Goal: Task Accomplishment & Management: Use online tool/utility

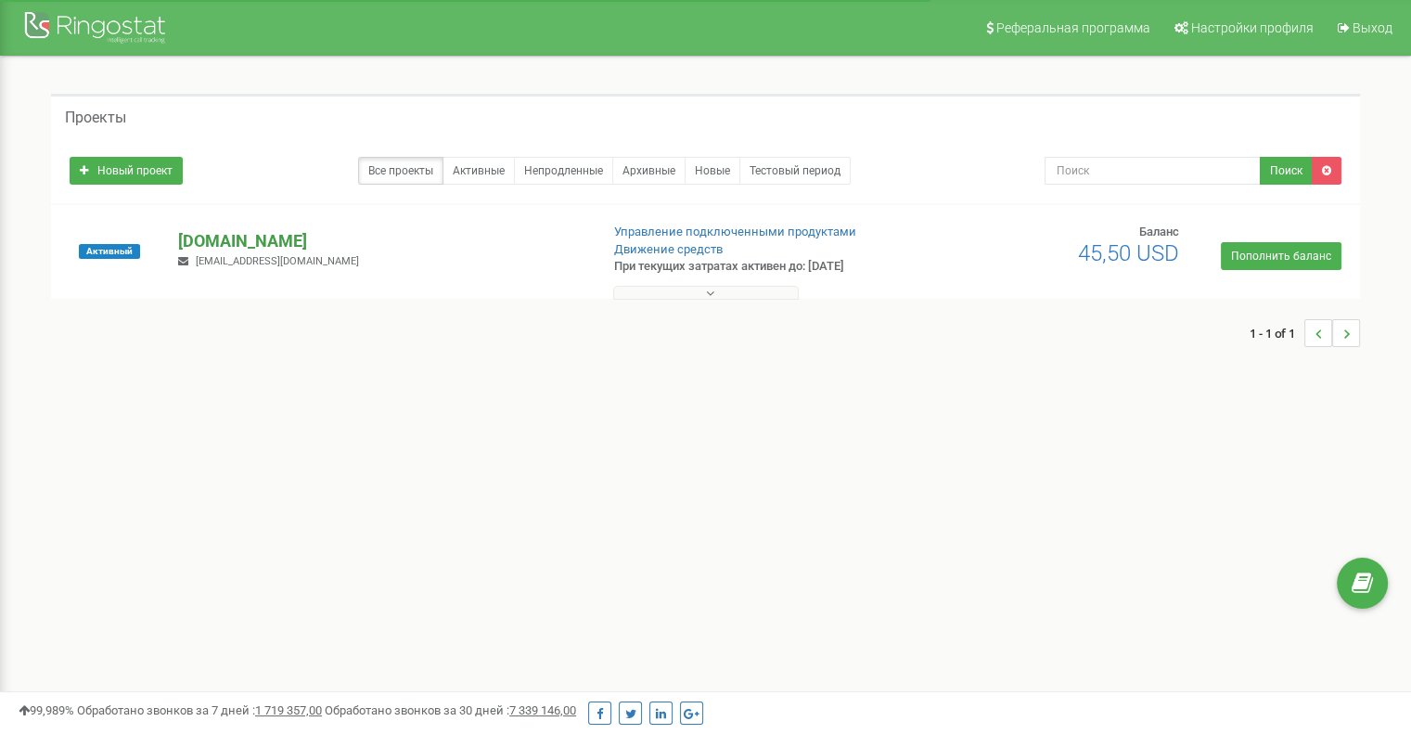
drag, startPoint x: 0, startPoint y: 0, endPoint x: 241, endPoint y: 239, distance: 339.8
click at [241, 239] on p "[DOMAIN_NAME]" at bounding box center [380, 241] width 405 height 24
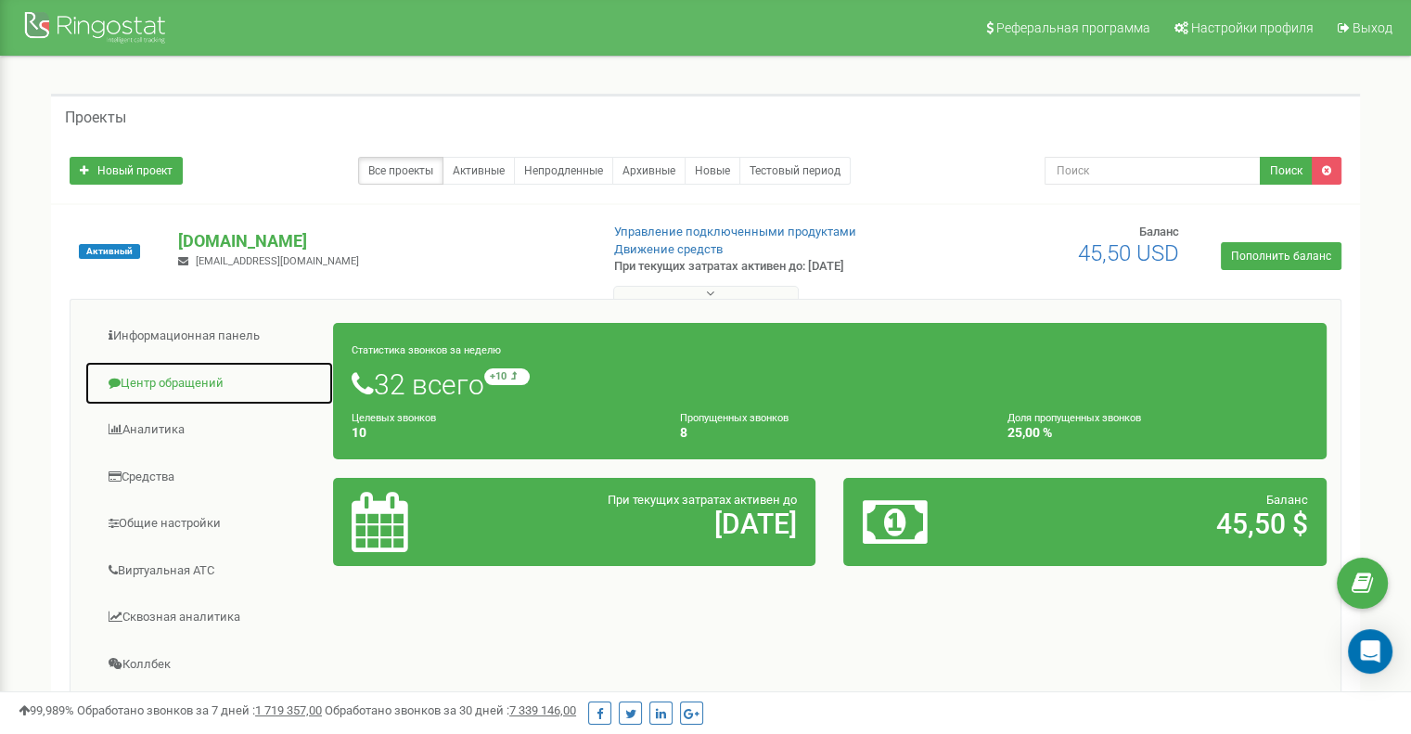
click at [194, 381] on link "Центр обращений" at bounding box center [209, 383] width 250 height 45
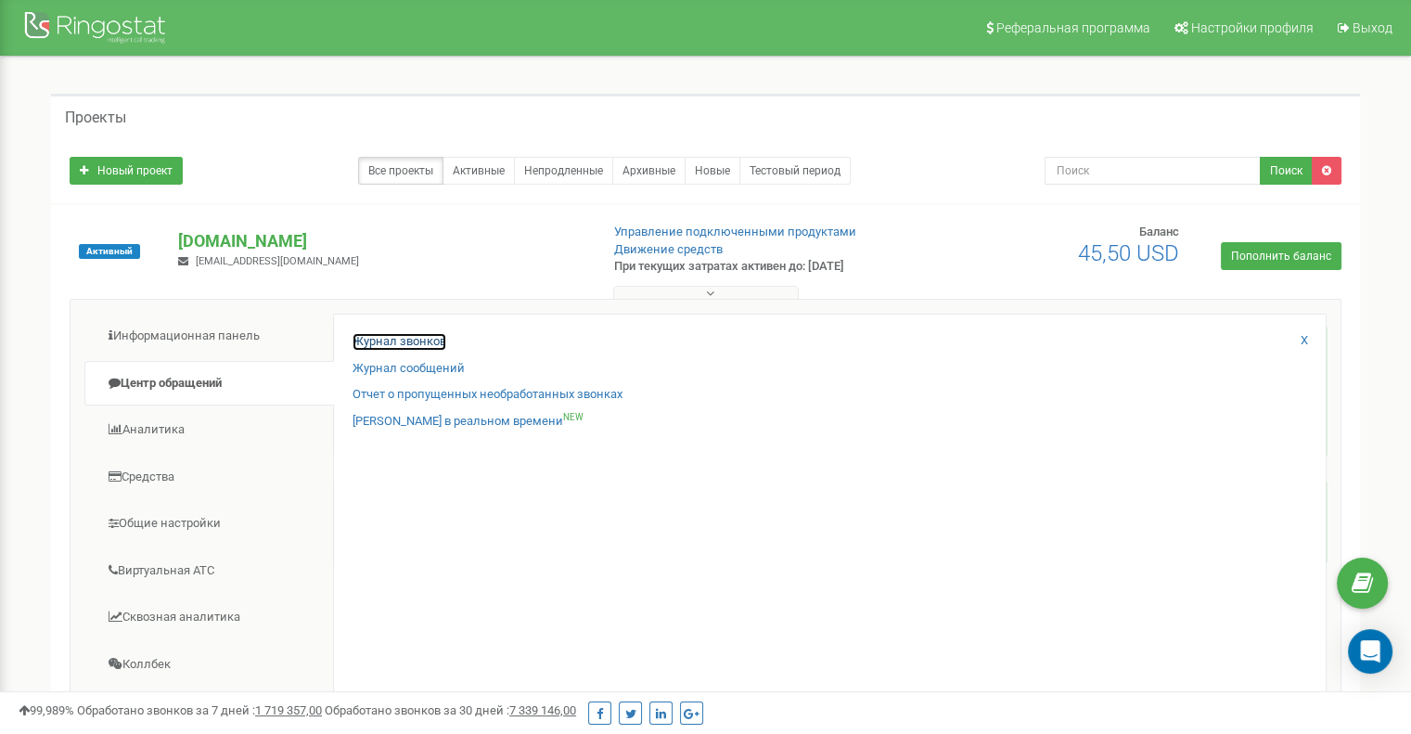
click at [401, 344] on link "Журнал звонков" at bounding box center [400, 342] width 94 height 18
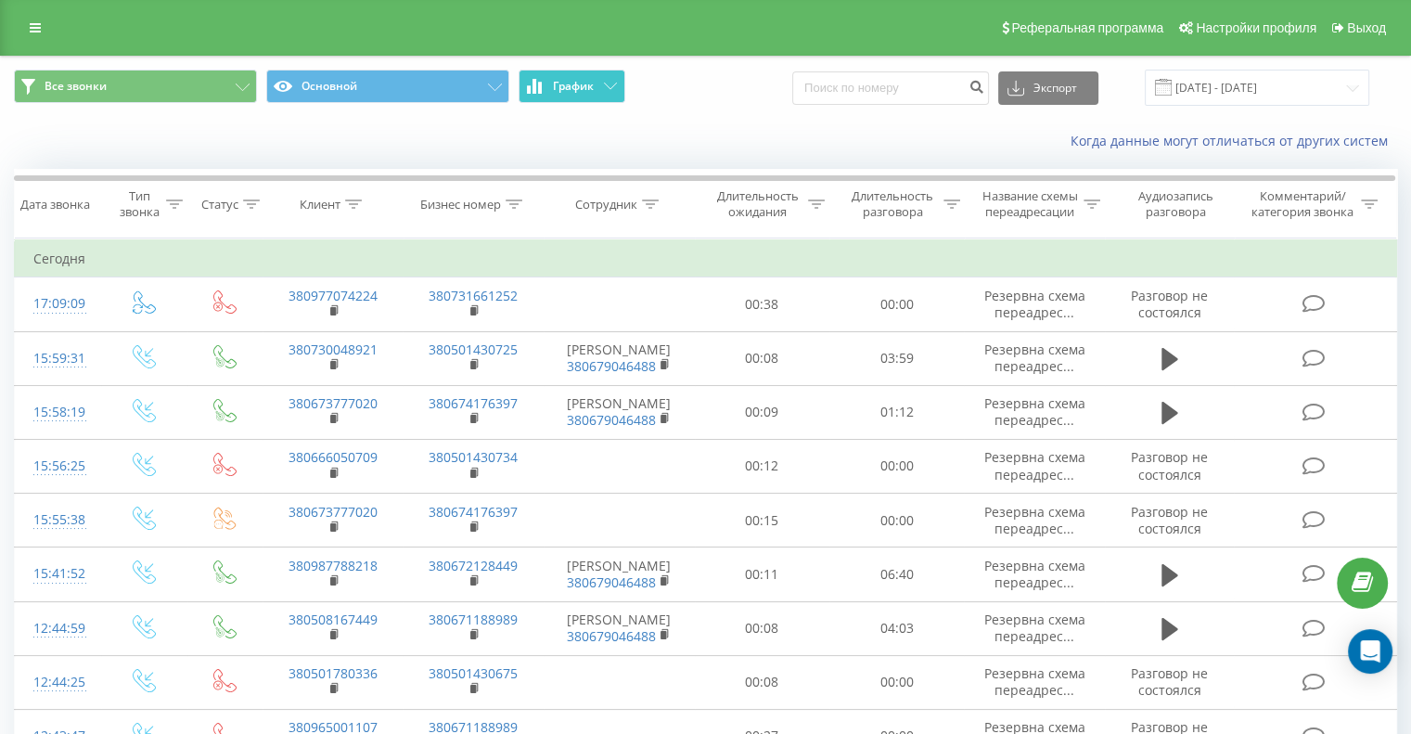
click at [612, 83] on icon at bounding box center [610, 86] width 13 height 6
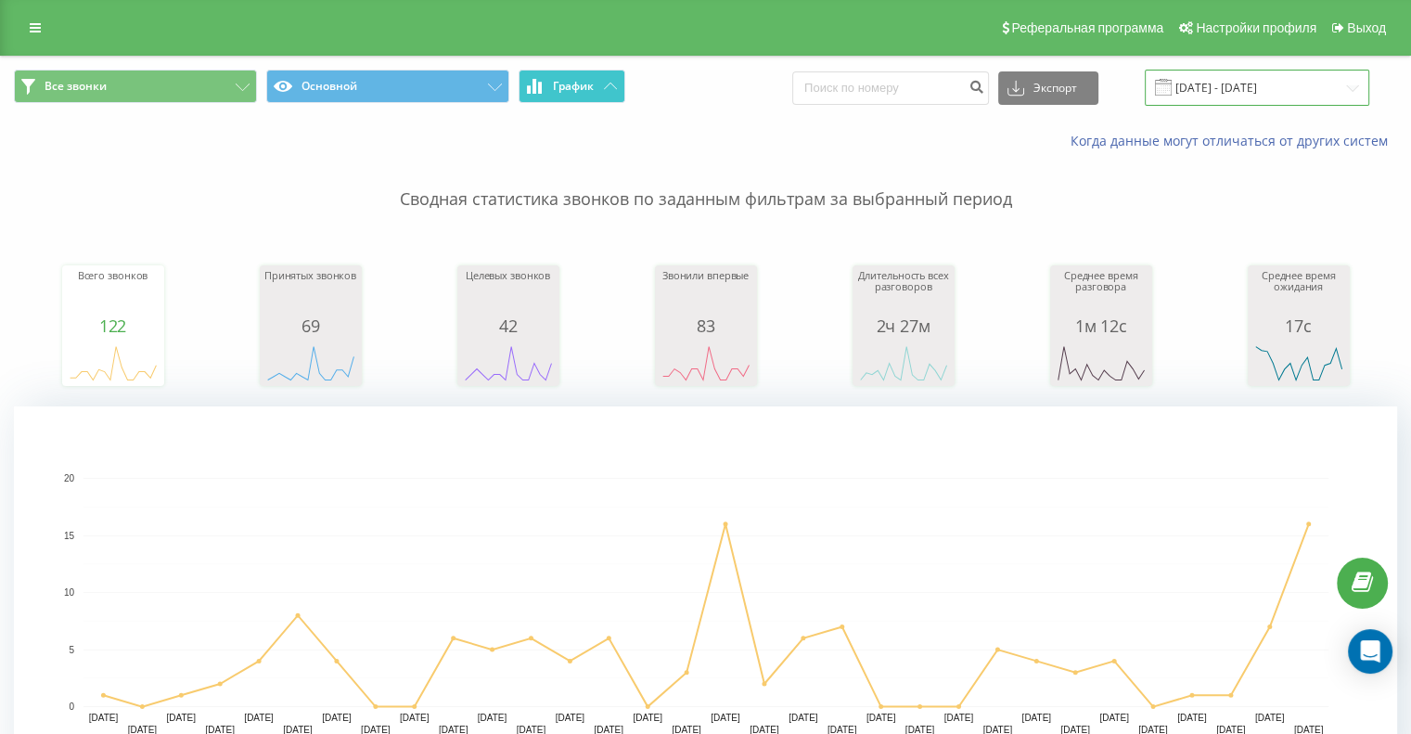
click at [1262, 88] on input "19.07.2025 - 19.08.2025" at bounding box center [1257, 88] width 224 height 36
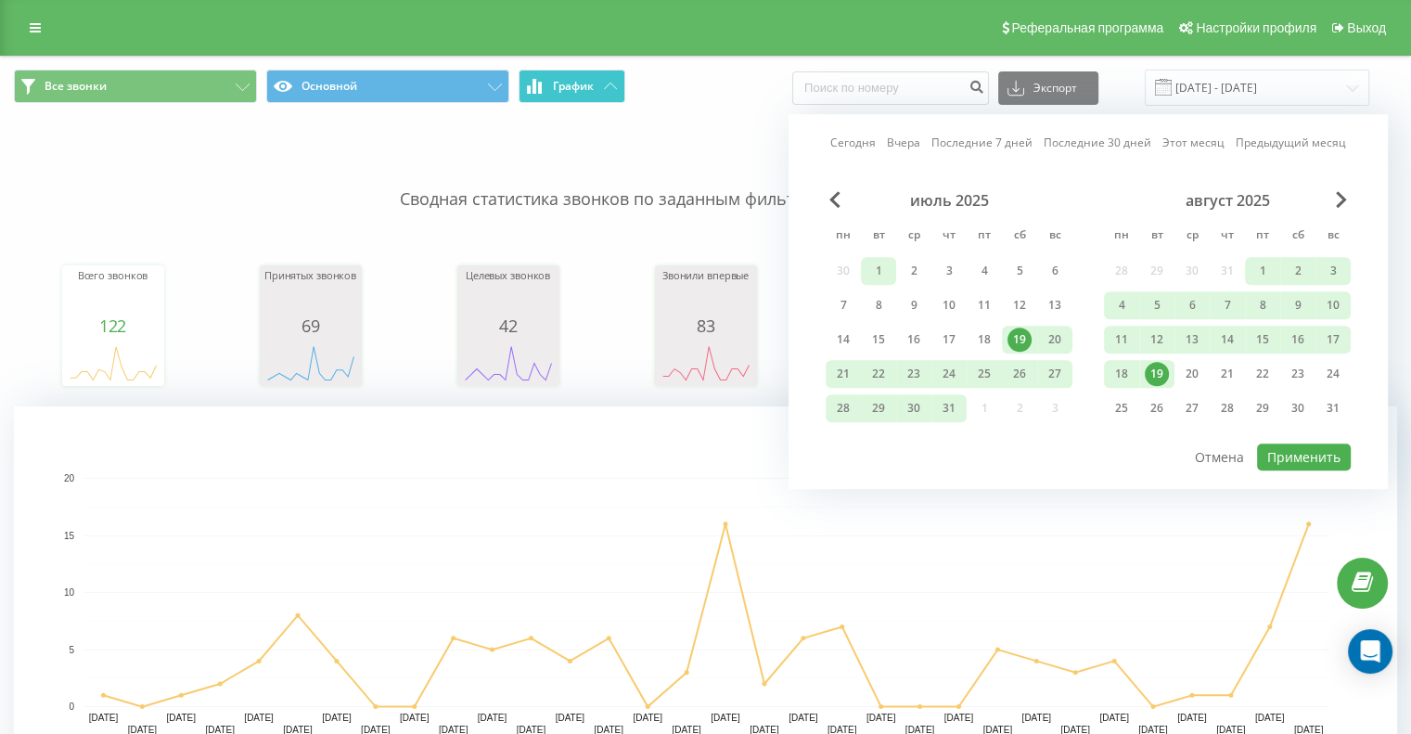
click at [875, 269] on div "1" at bounding box center [878, 271] width 24 height 24
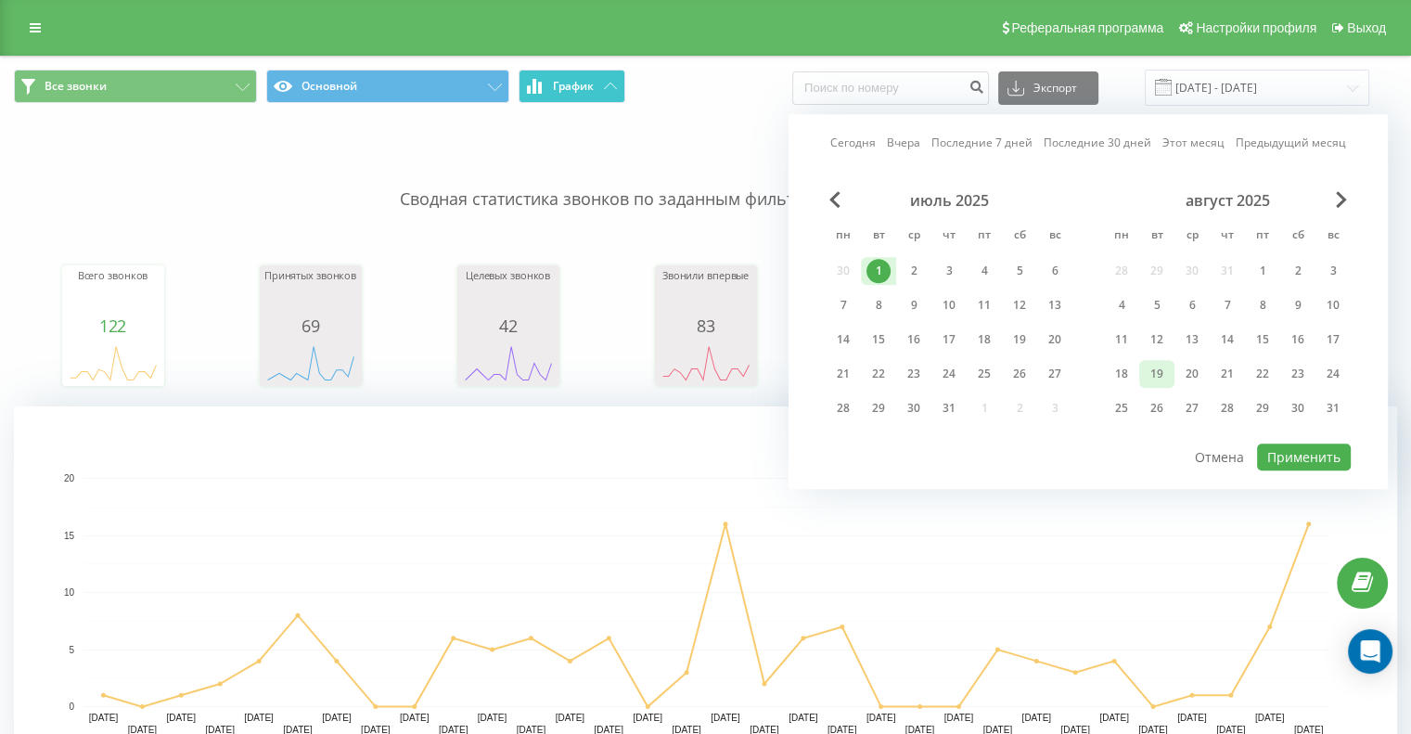
click at [1161, 372] on div "19" at bounding box center [1157, 374] width 24 height 24
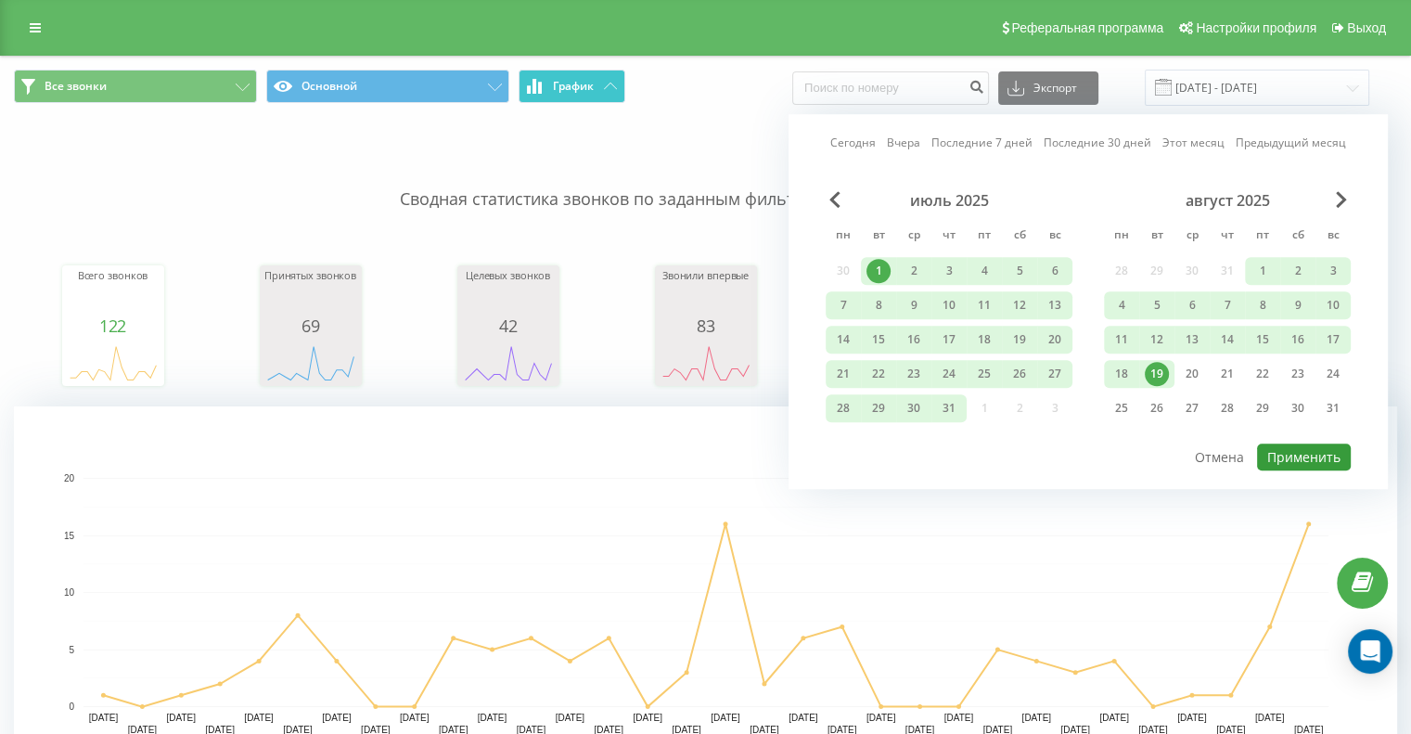
click at [1288, 450] on button "Применить" at bounding box center [1304, 456] width 94 height 27
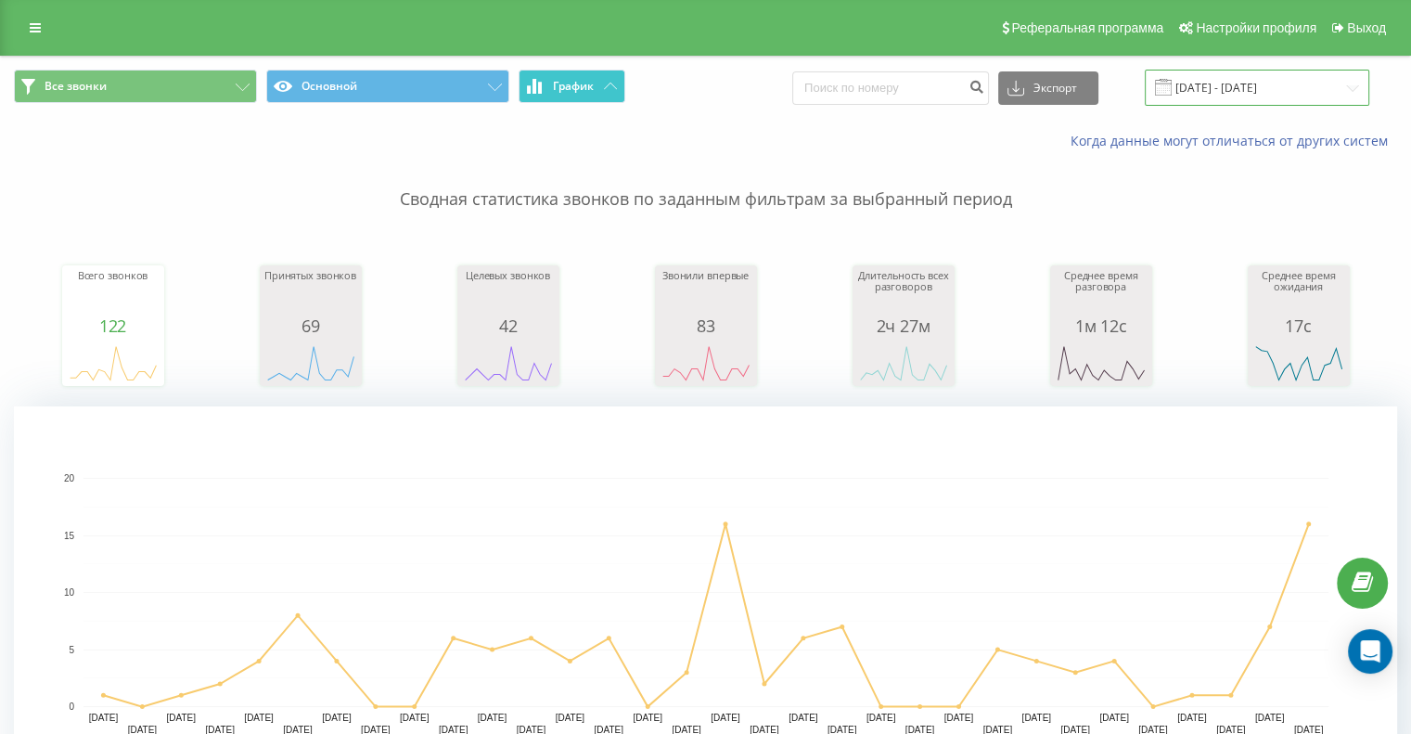
click at [1242, 96] on input "01.07.2025 - 19.08.2025" at bounding box center [1257, 88] width 224 height 36
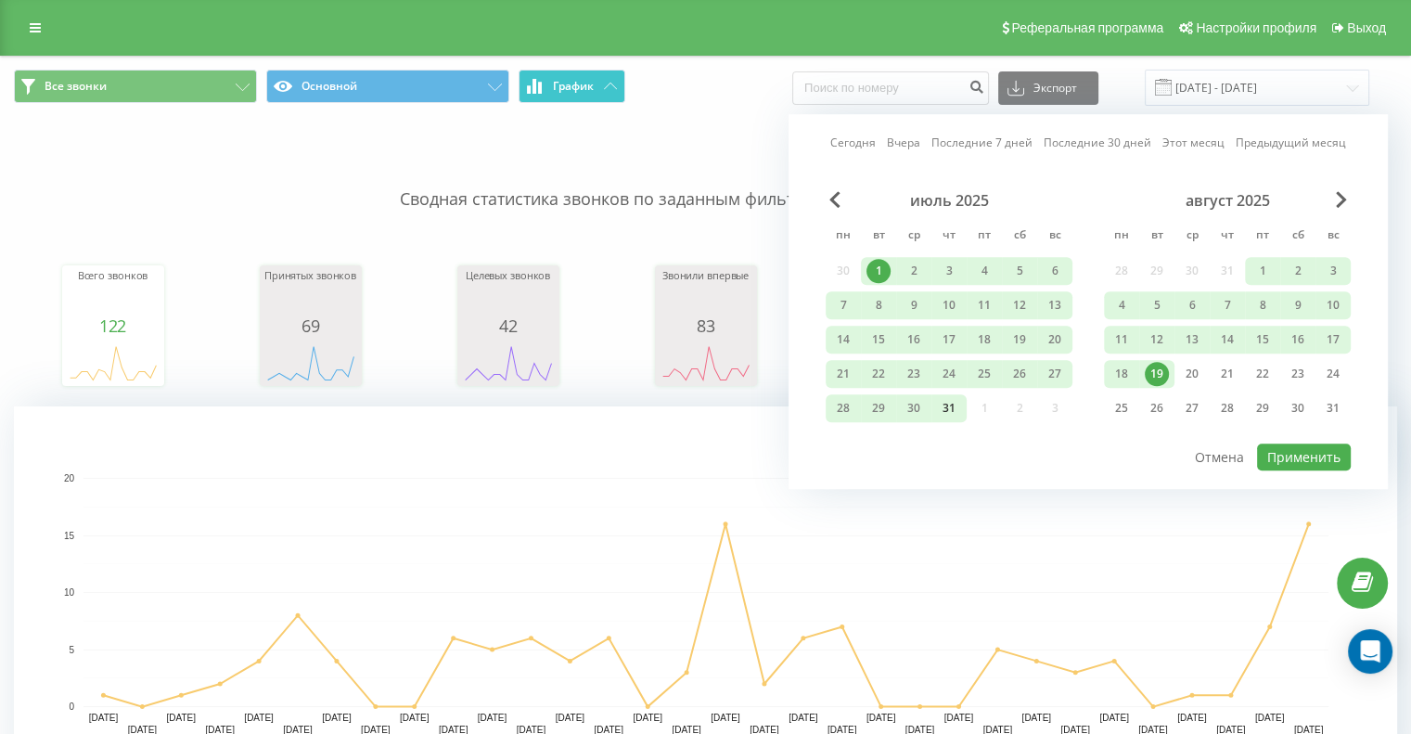
click at [950, 399] on div "31" at bounding box center [949, 408] width 24 height 24
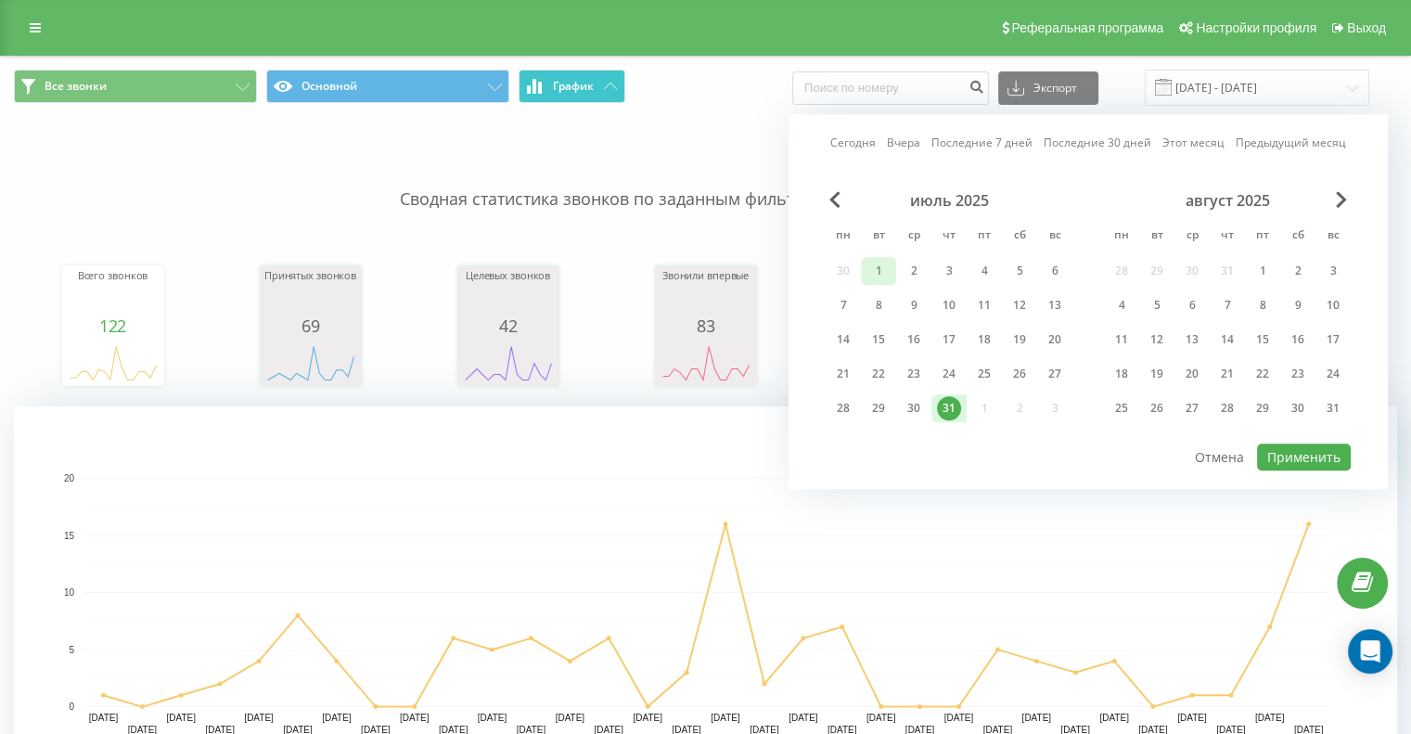
click at [880, 266] on div "1" at bounding box center [878, 271] width 24 height 24
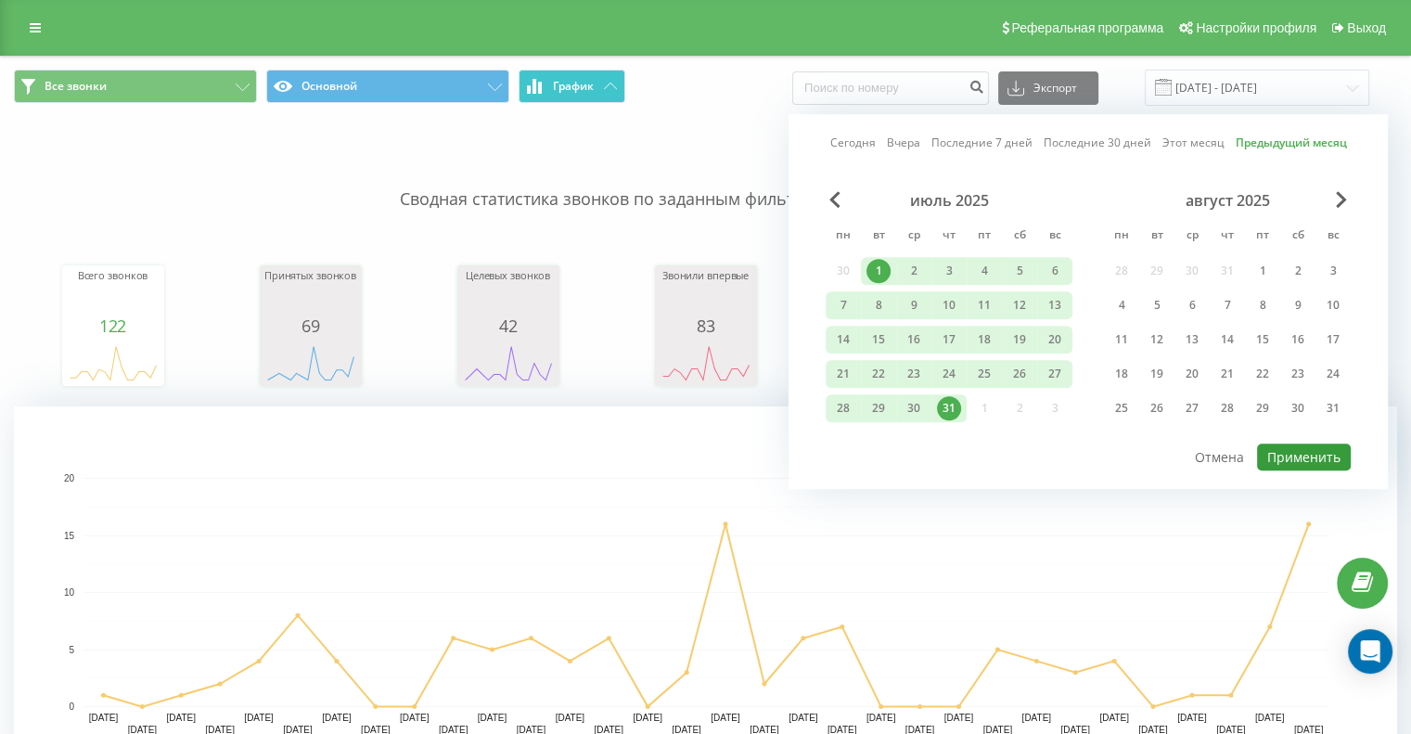
click at [1312, 459] on button "Применить" at bounding box center [1304, 456] width 94 height 27
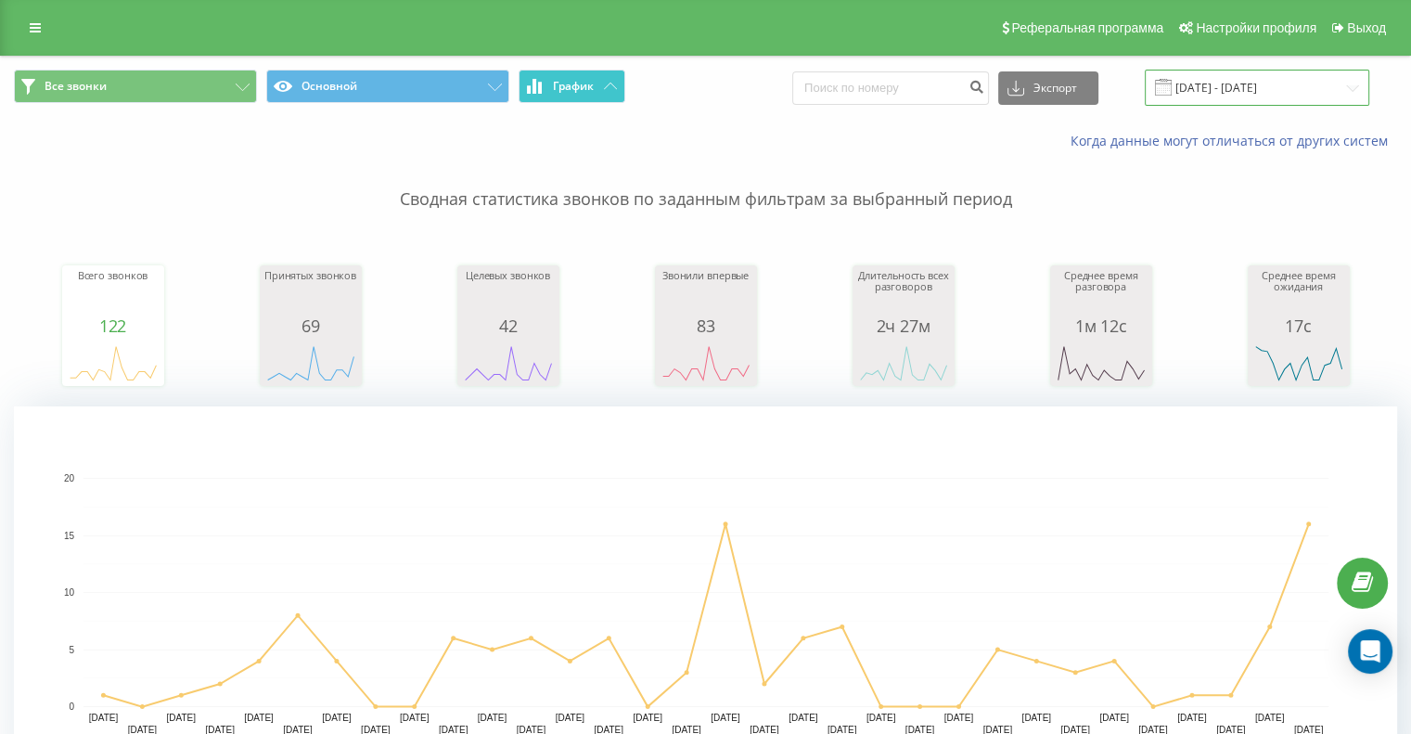
click at [1255, 90] on input "[DATE] - [DATE]" at bounding box center [1257, 88] width 224 height 36
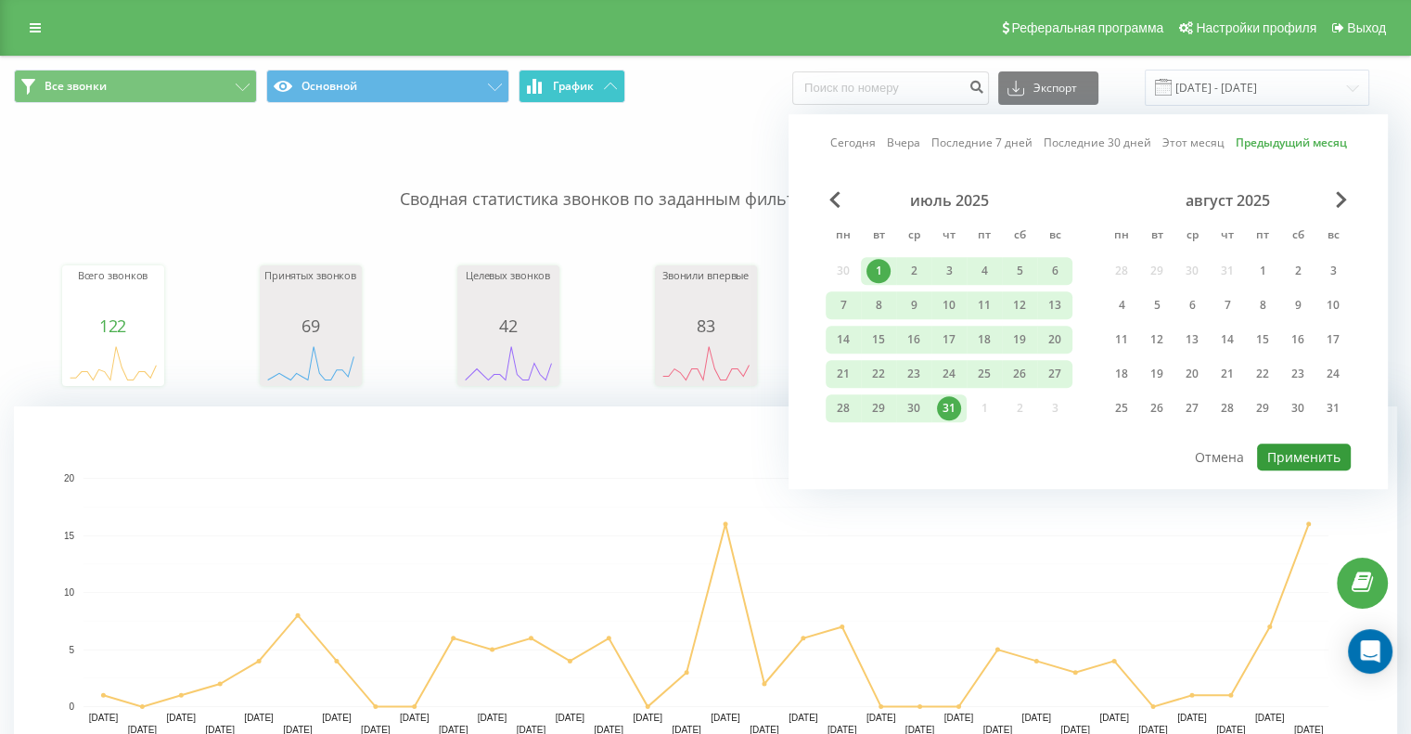
click at [1285, 455] on button "Применить" at bounding box center [1304, 456] width 94 height 27
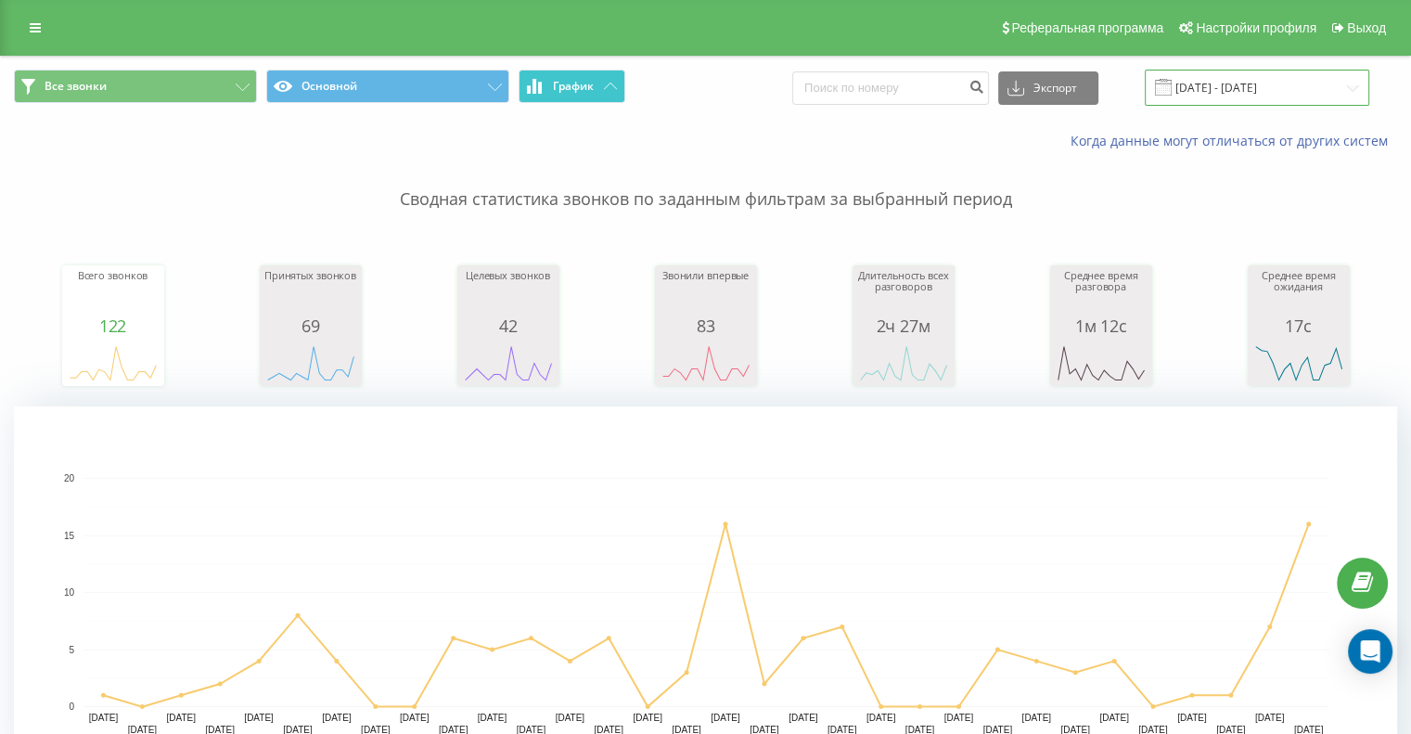
click at [1239, 81] on input "[DATE] - [DATE]" at bounding box center [1257, 88] width 224 height 36
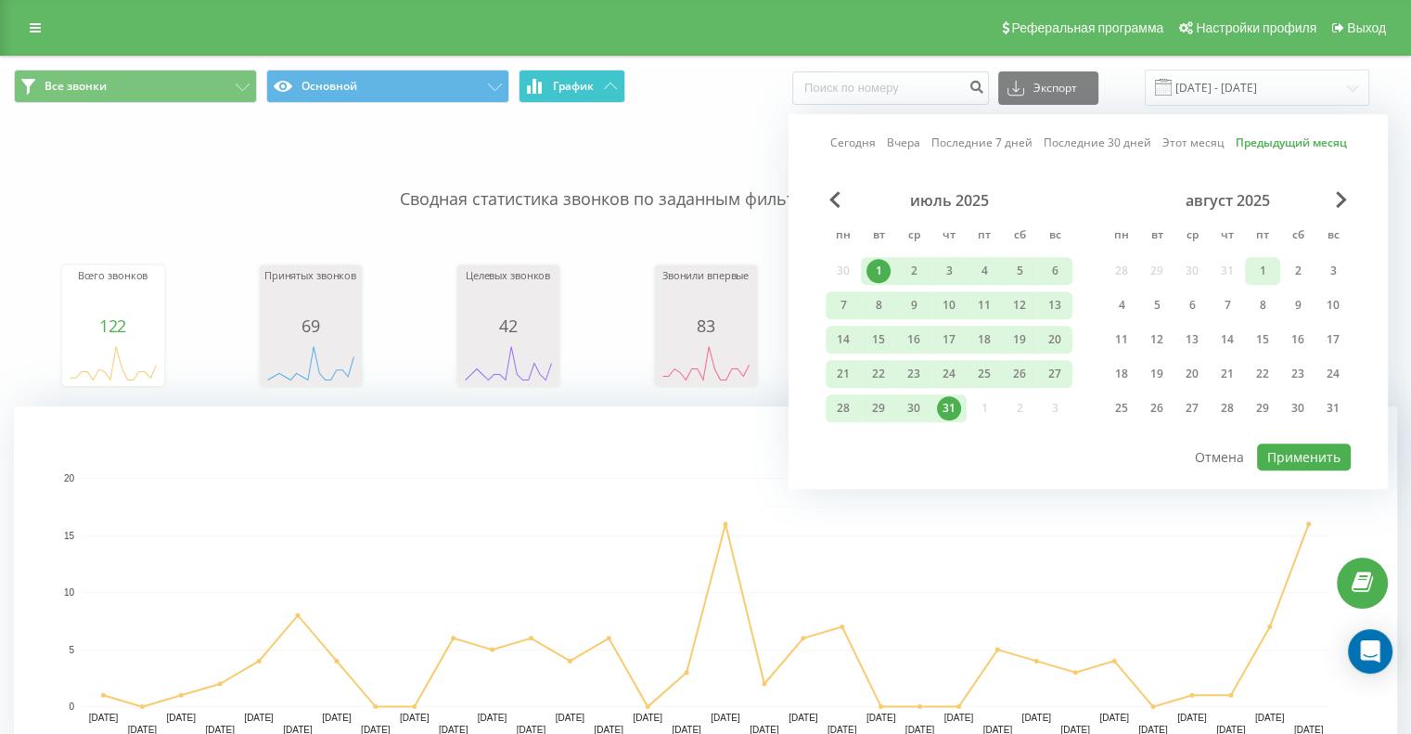
click at [1254, 276] on div "1" at bounding box center [1262, 271] width 24 height 24
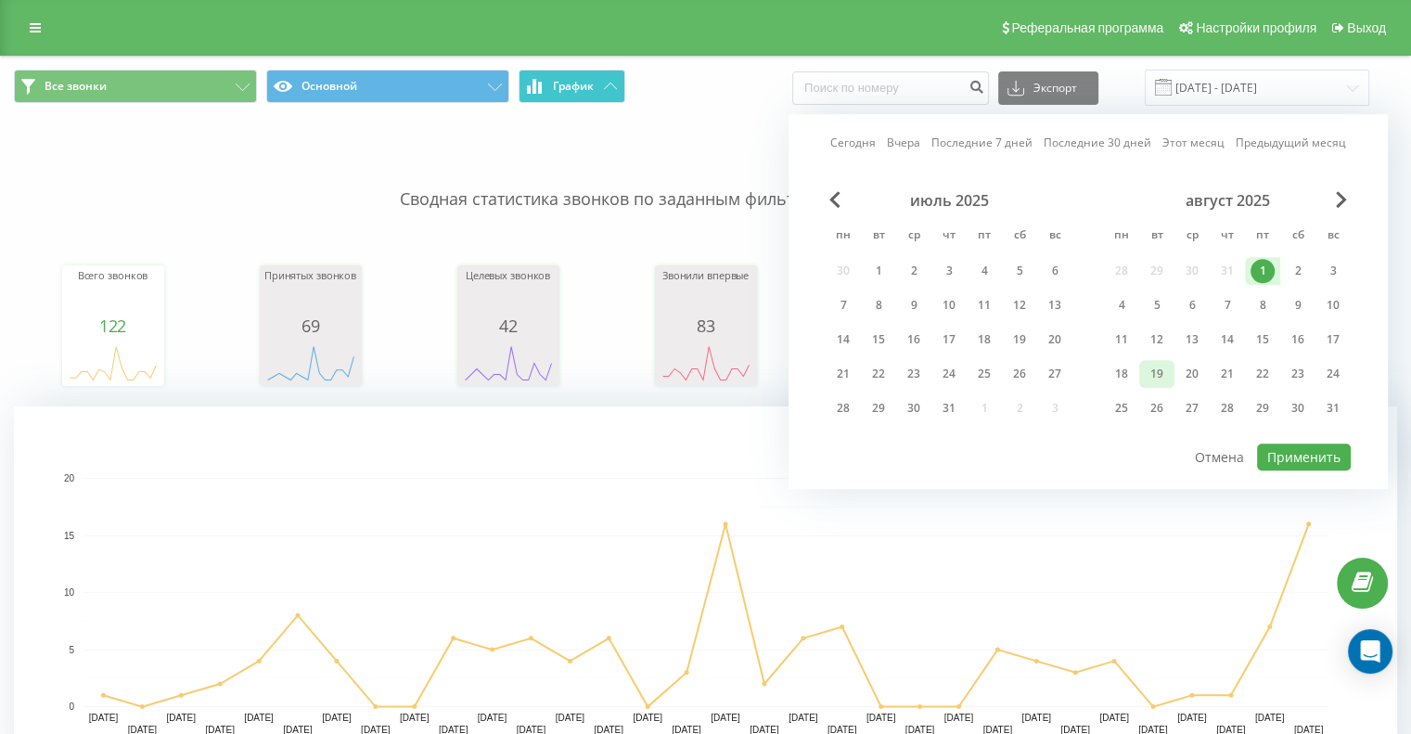
click at [1156, 378] on div "19" at bounding box center [1157, 374] width 24 height 24
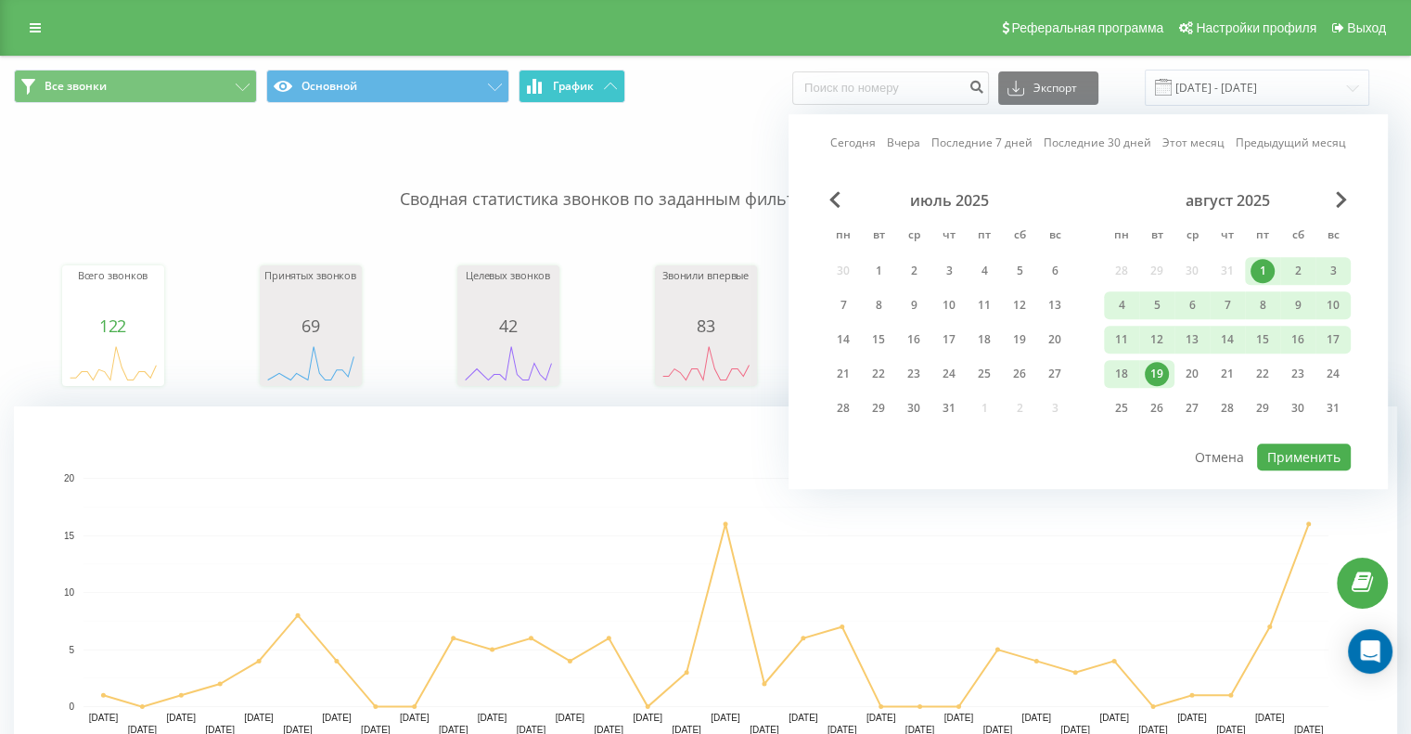
click at [1306, 433] on div "июль 2025 пн вт ср чт пт сб вс 30 1 2 3 4 5 6 7 8 9 10 11 12 13 14 15 16 17 18 …" at bounding box center [1088, 316] width 525 height 250
click at [1303, 448] on button "Применить" at bounding box center [1304, 456] width 94 height 27
type input "[DATE] - [DATE]"
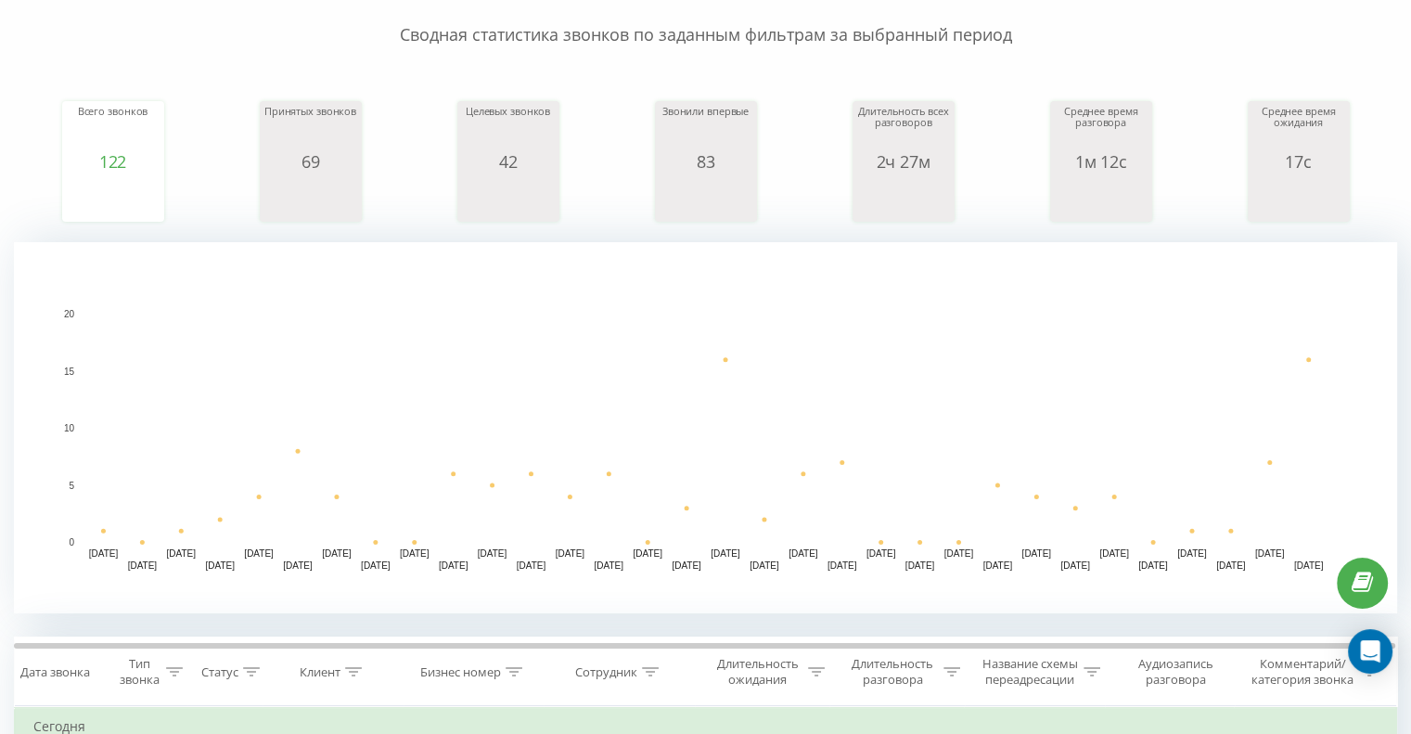
scroll to position [93, 0]
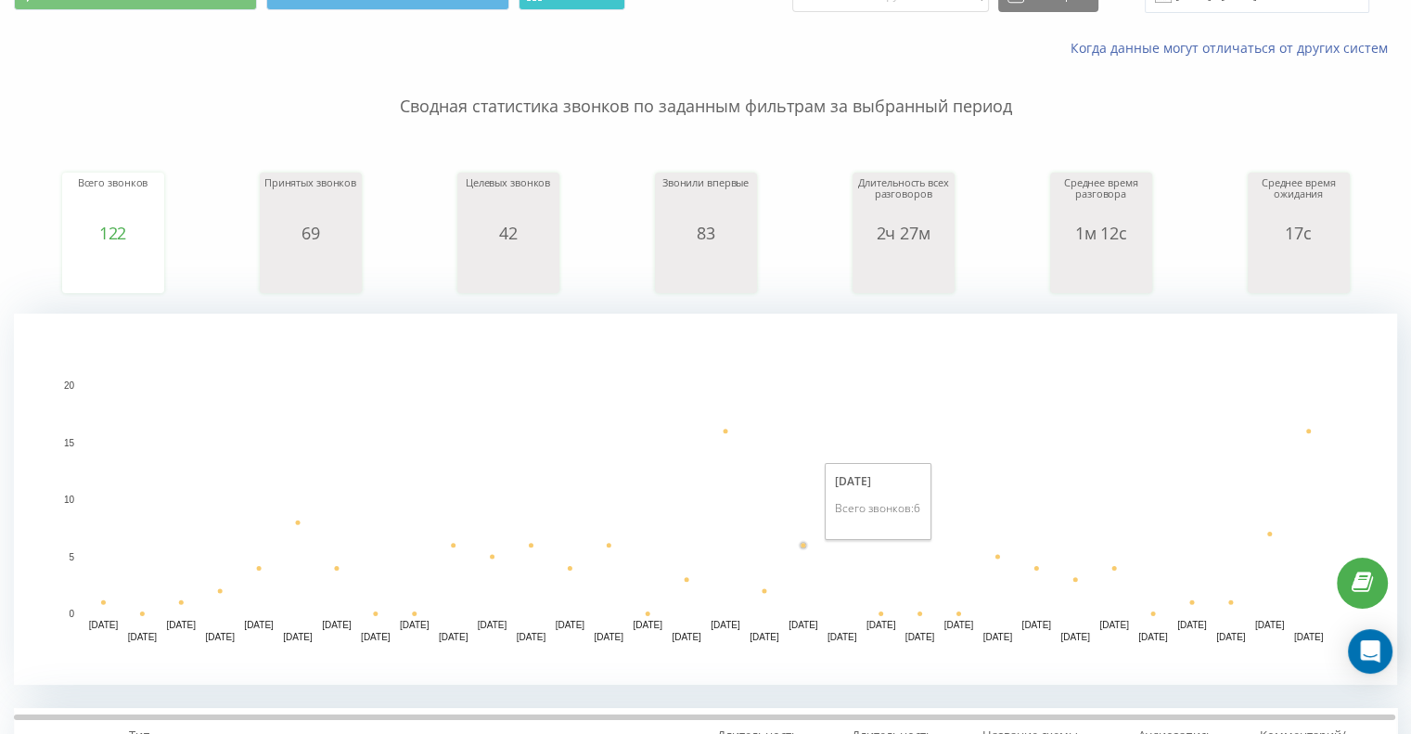
click at [805, 532] on rect "A chart." at bounding box center [705, 499] width 1245 height 229
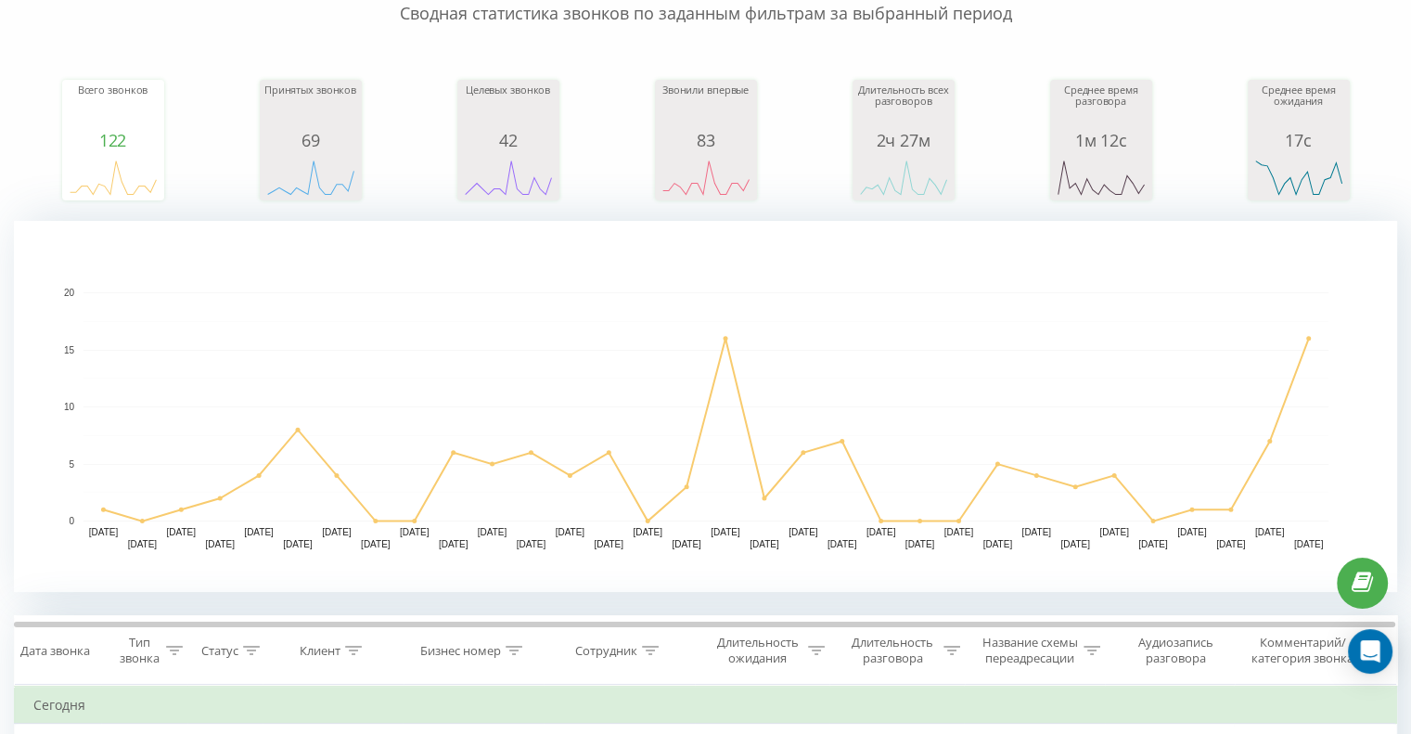
scroll to position [0, 0]
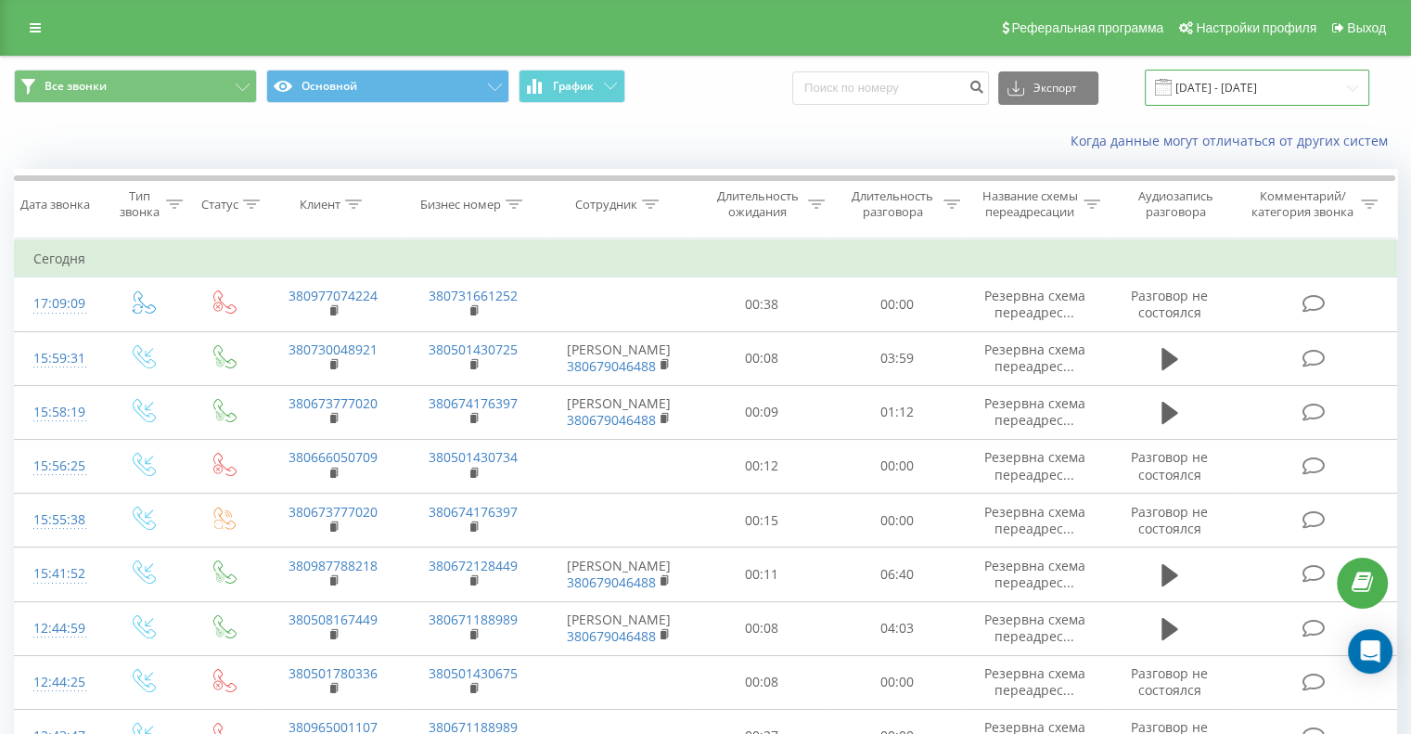
click at [1237, 87] on input "[DATE] - [DATE]" at bounding box center [1257, 88] width 224 height 36
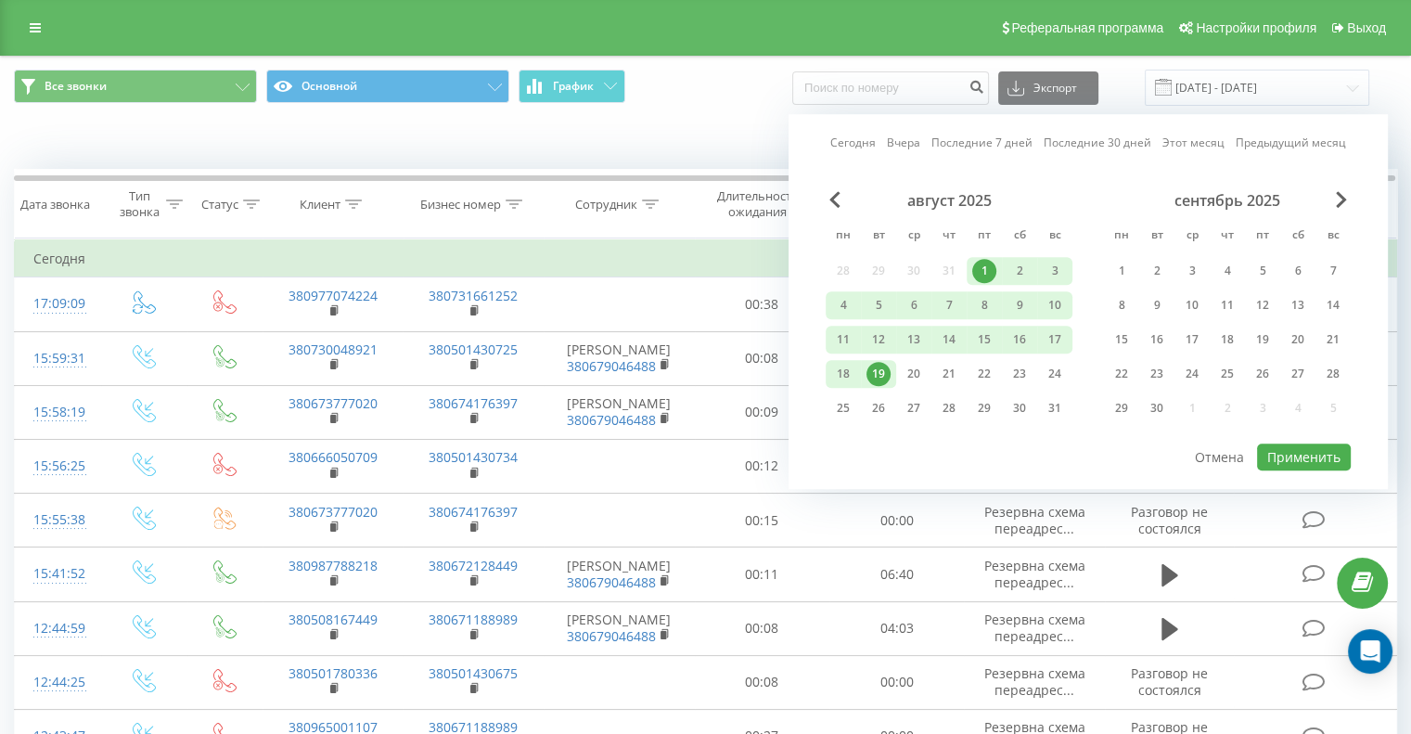
click at [1271, 143] on link "Предыдущий месяц" at bounding box center [1291, 144] width 110 height 18
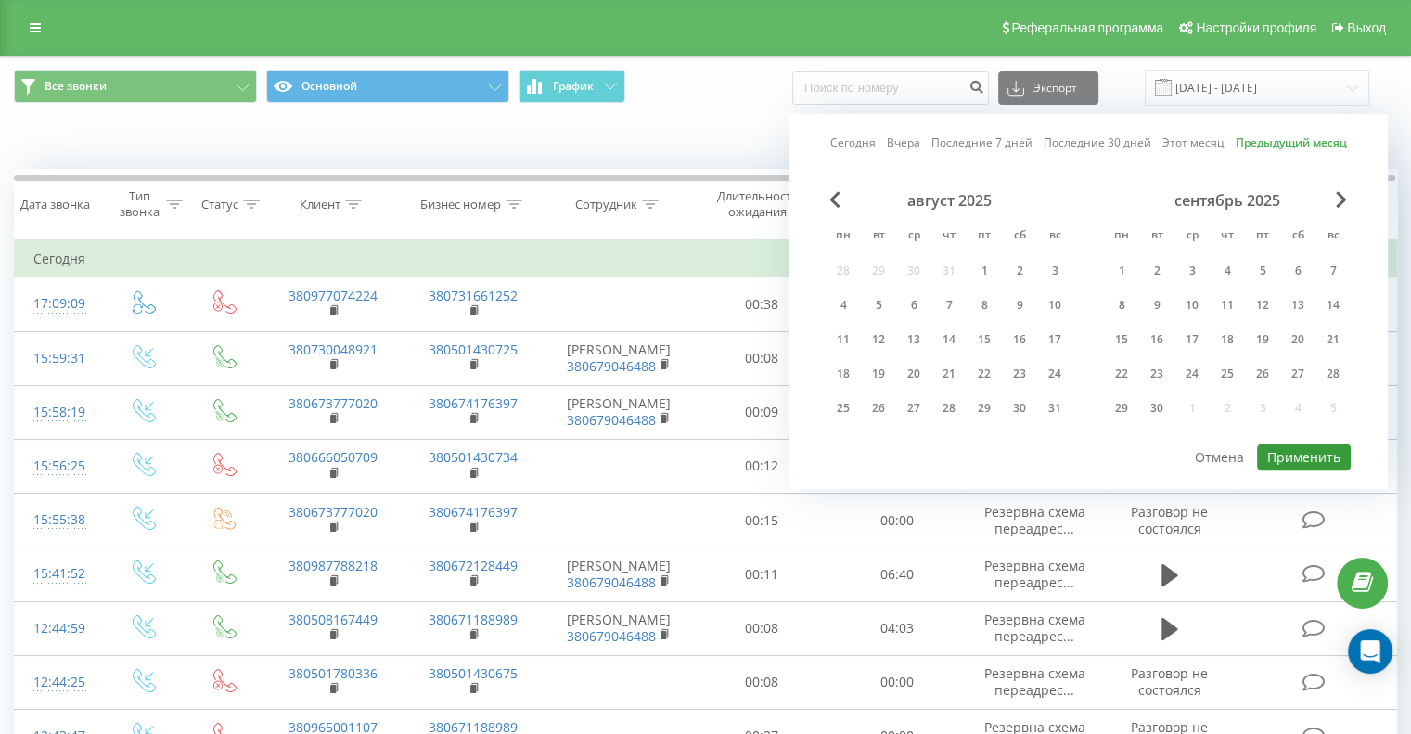
click at [1302, 453] on button "Применить" at bounding box center [1304, 456] width 94 height 27
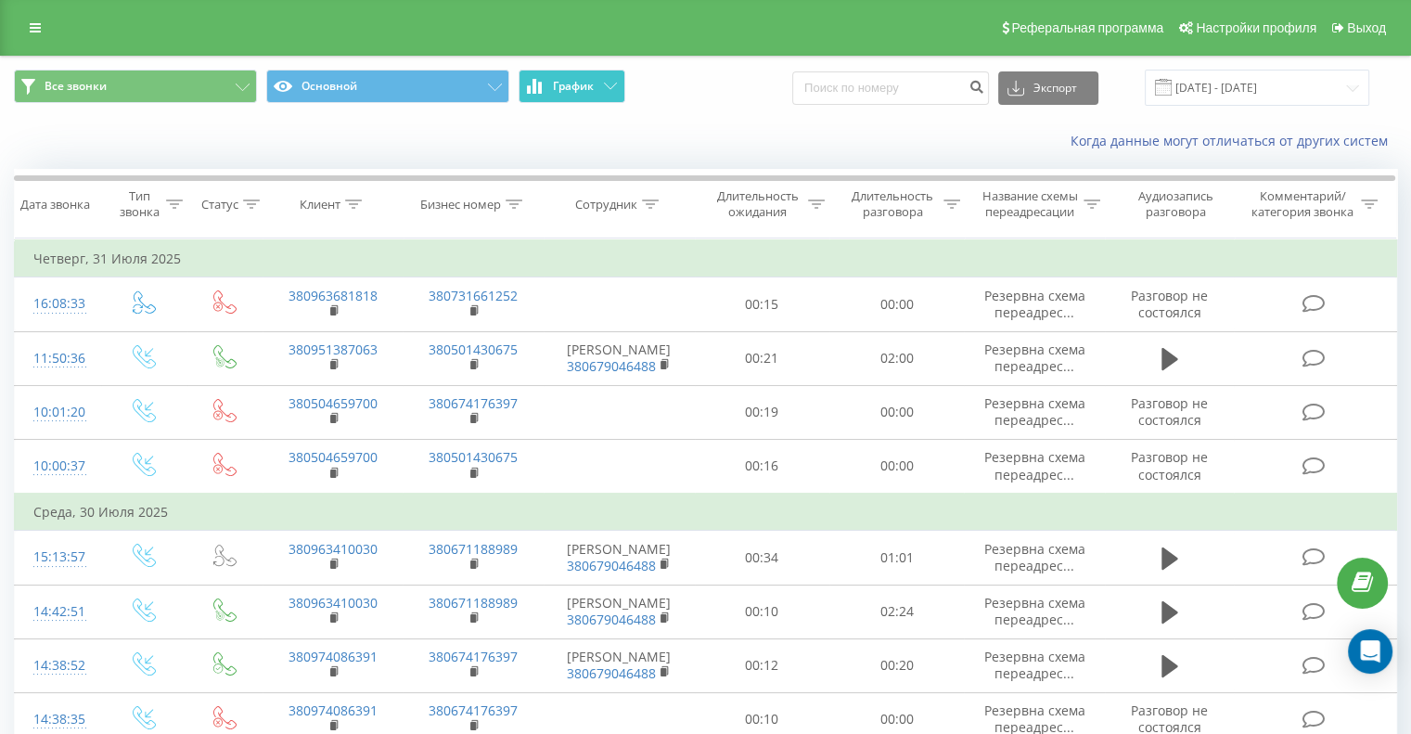
click at [589, 99] on button "График" at bounding box center [572, 86] width 107 height 33
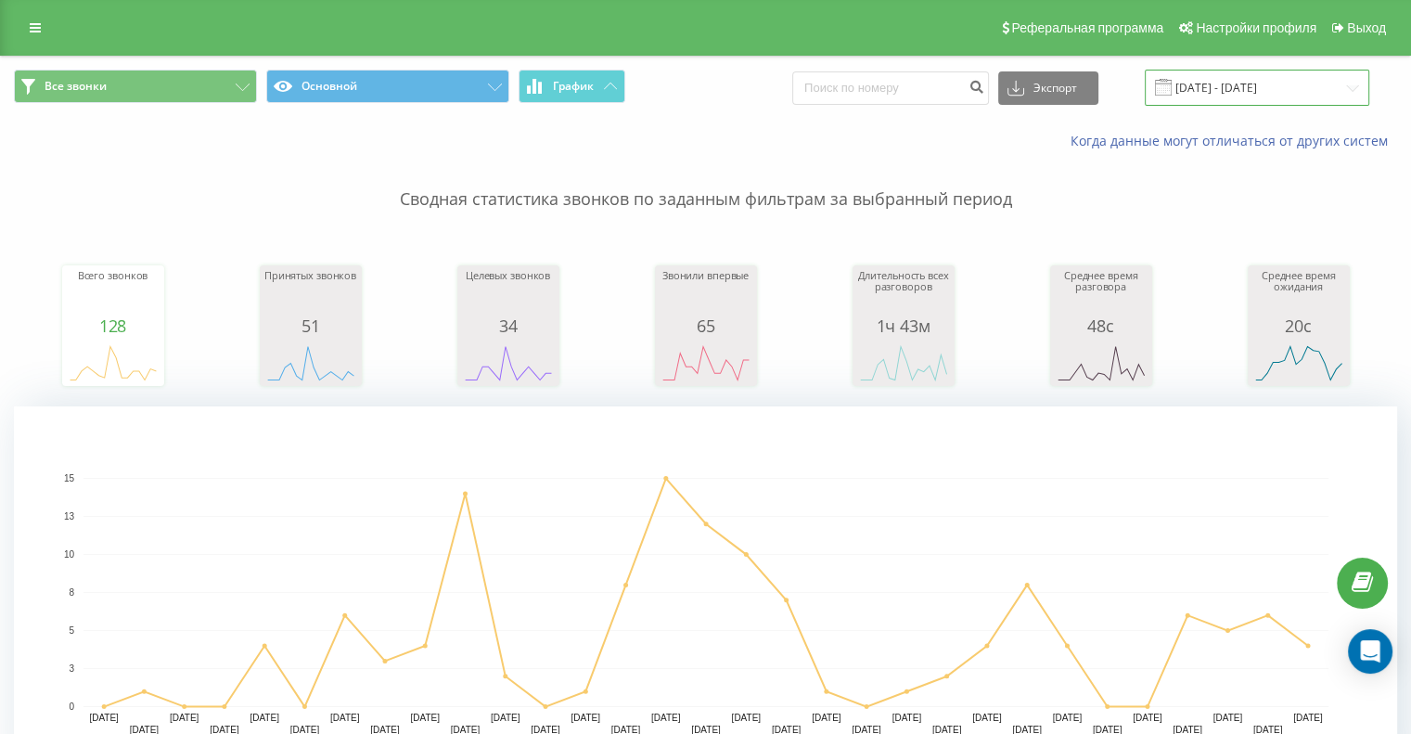
click at [1290, 81] on input "[DATE] - [DATE]" at bounding box center [1257, 88] width 224 height 36
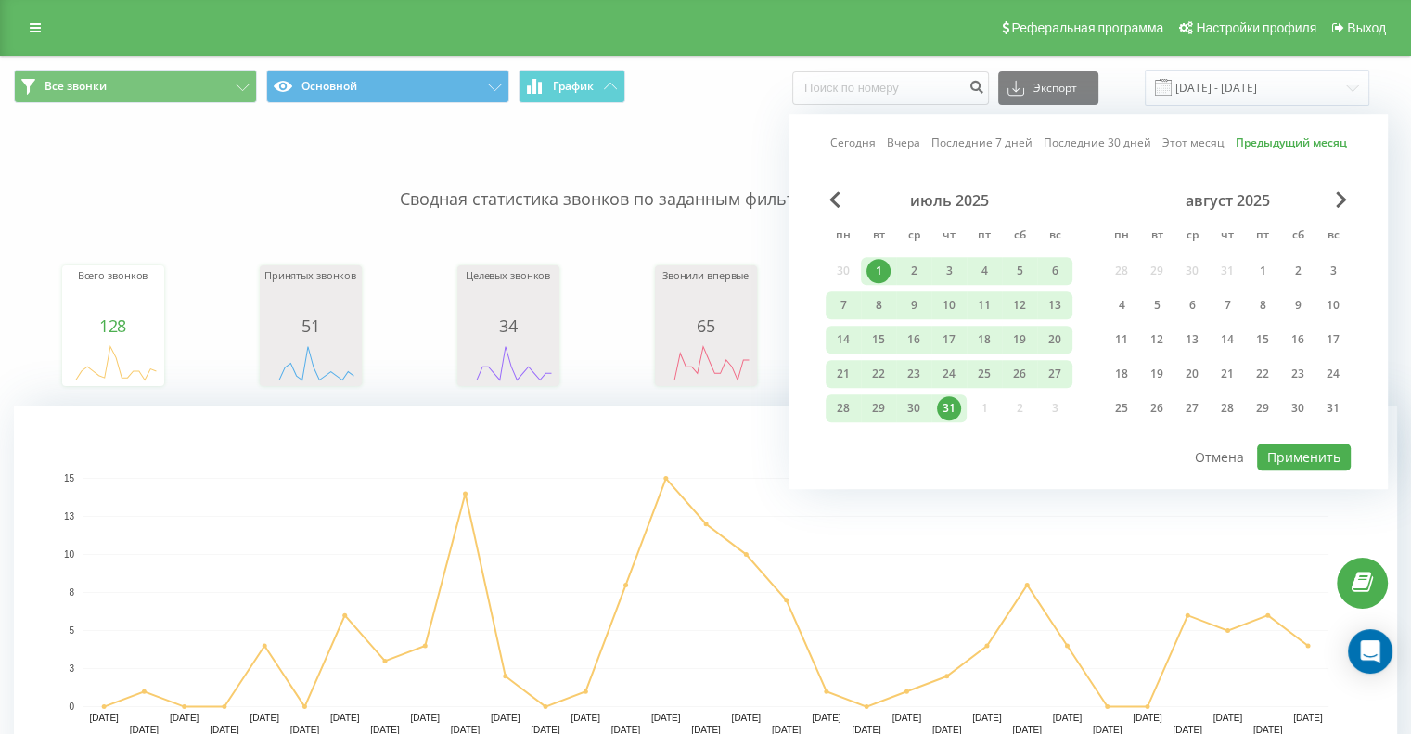
click at [1195, 140] on link "Этот месяц" at bounding box center [1193, 144] width 62 height 18
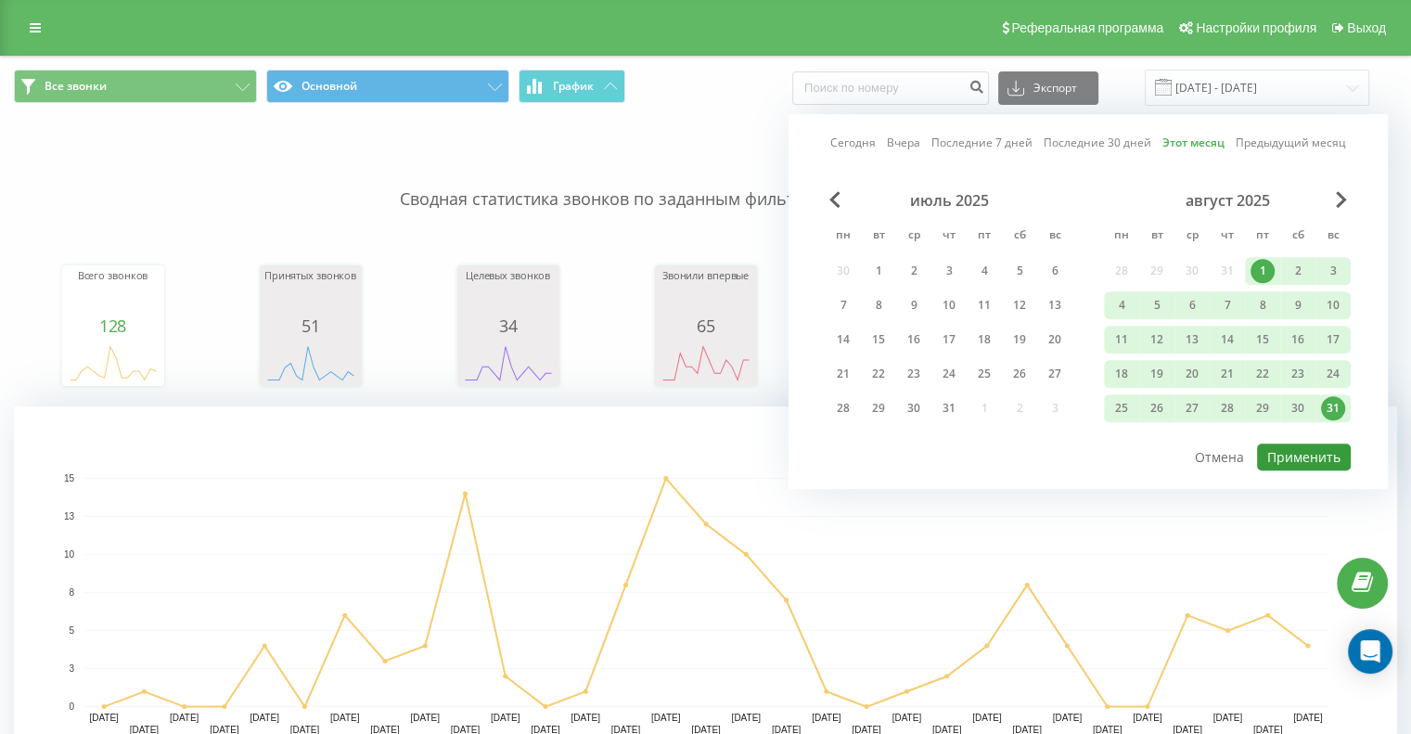
click at [1291, 444] on button "Применить" at bounding box center [1304, 456] width 94 height 27
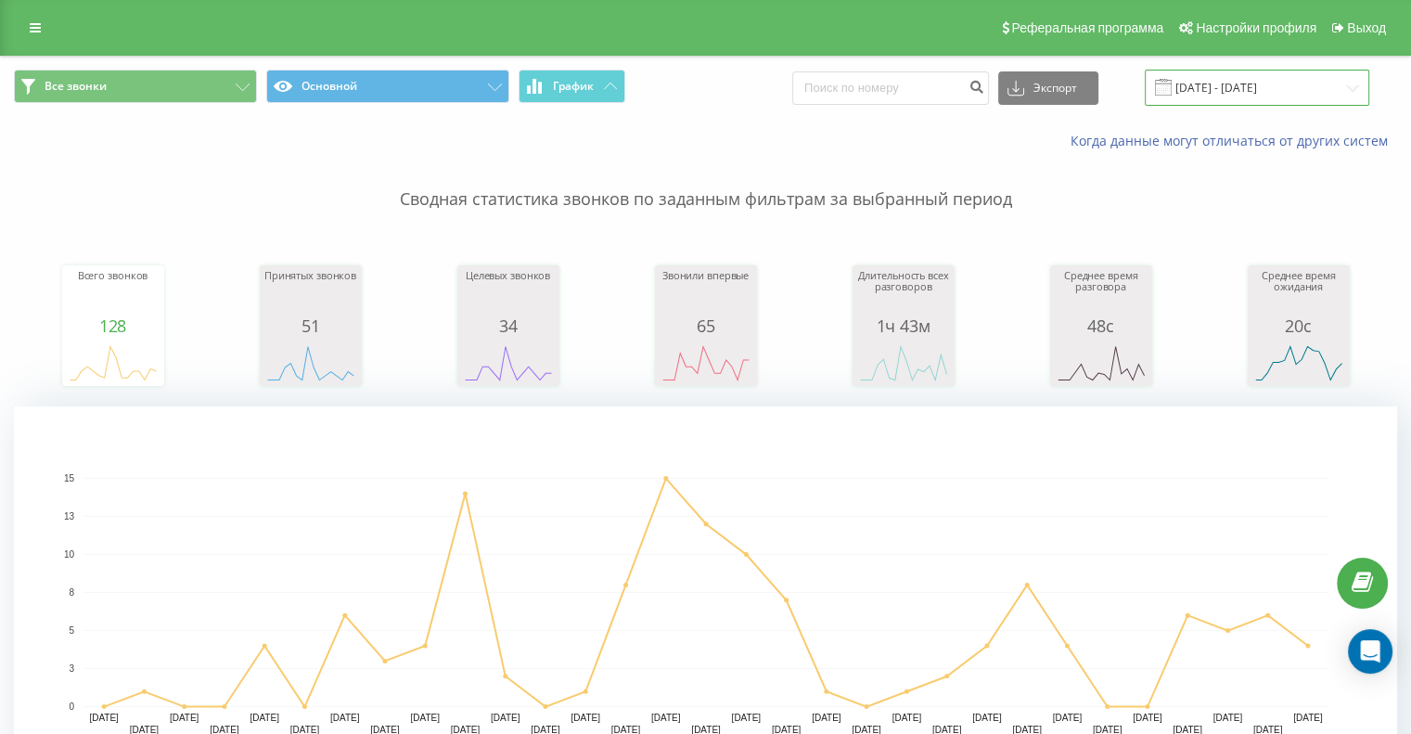
click at [1312, 92] on input "[DATE] - [DATE]" at bounding box center [1257, 88] width 224 height 36
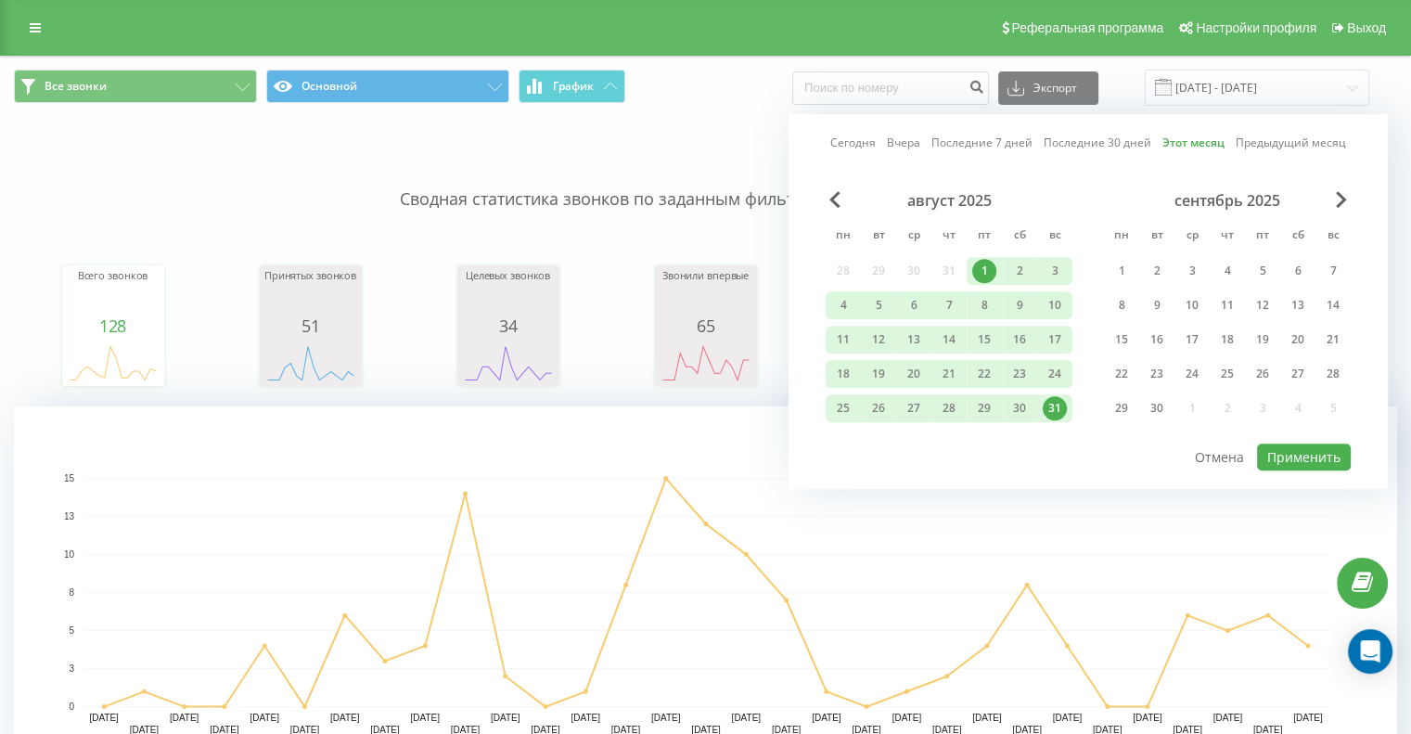
click at [985, 271] on div "1" at bounding box center [984, 271] width 24 height 24
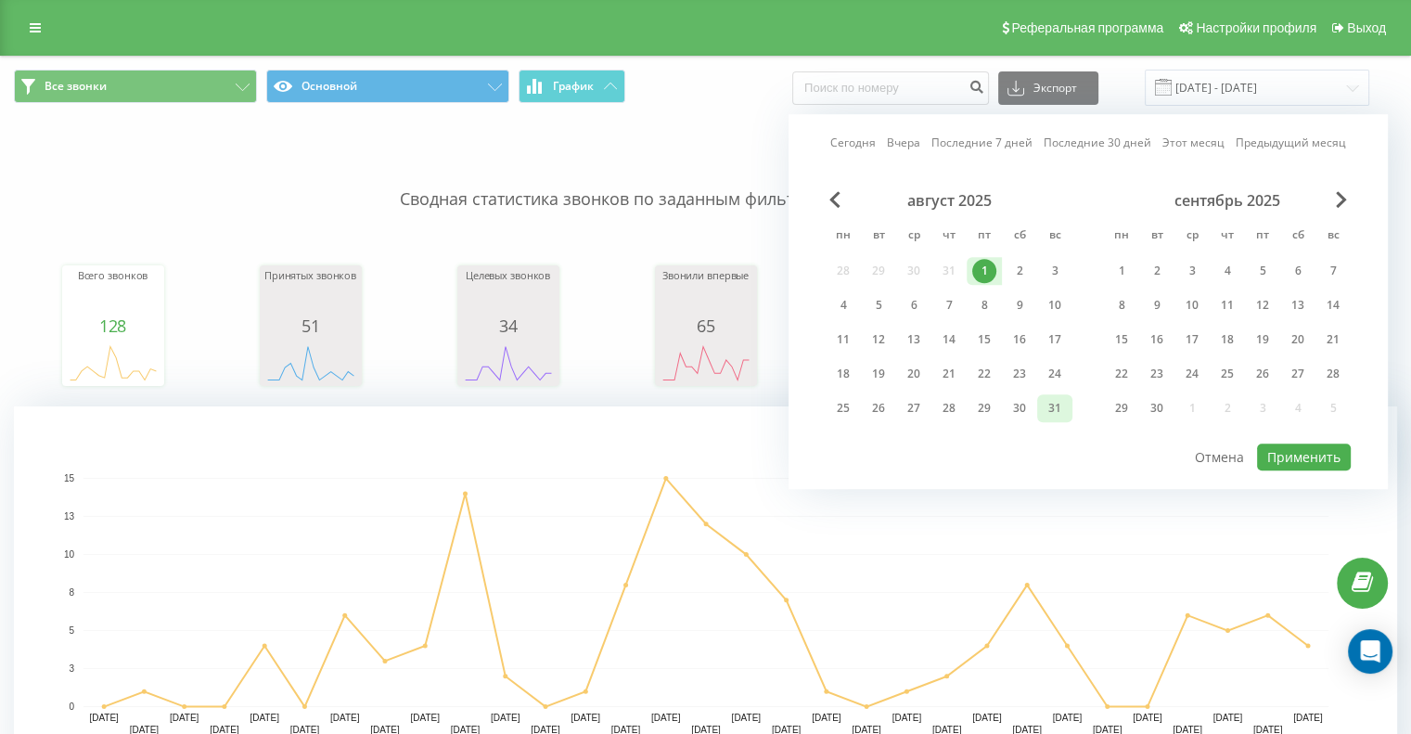
click at [1043, 400] on div "31" at bounding box center [1055, 408] width 24 height 24
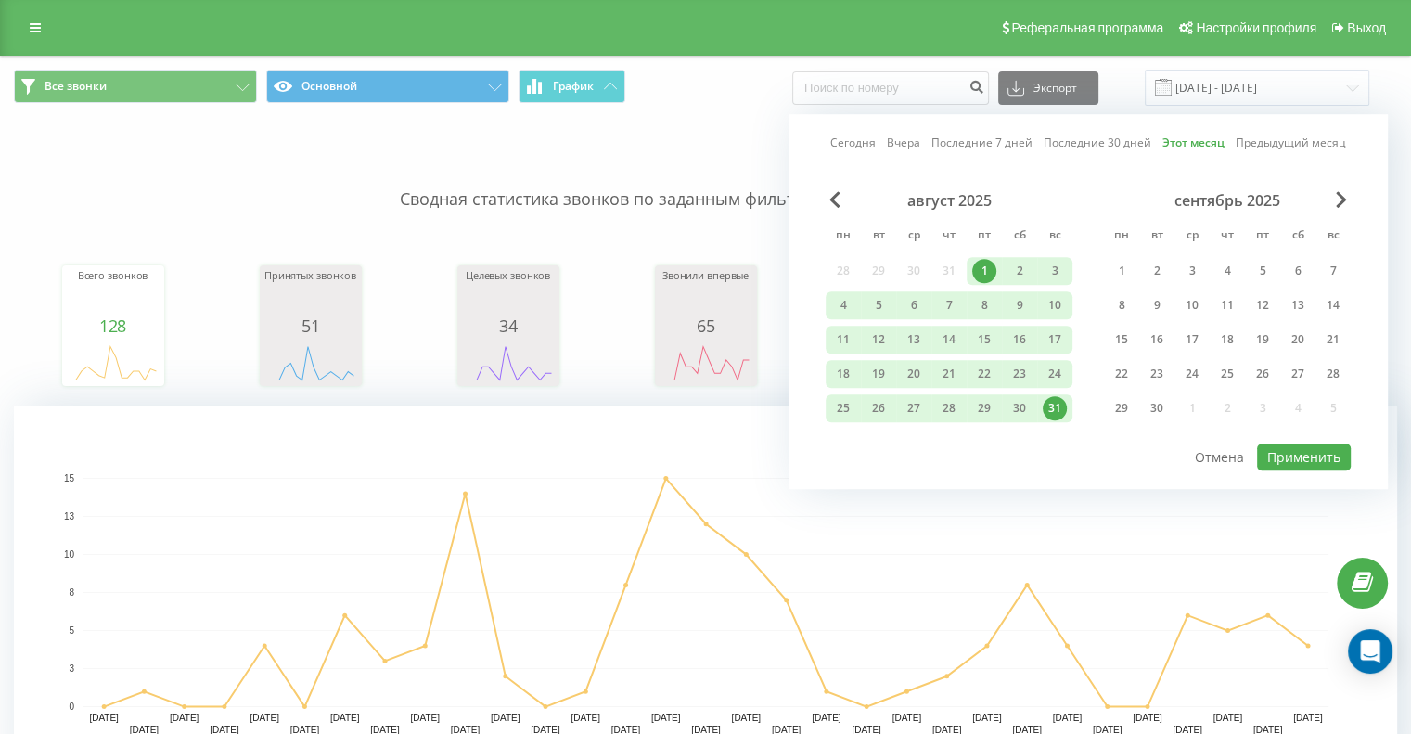
click at [982, 270] on div "1" at bounding box center [984, 271] width 24 height 24
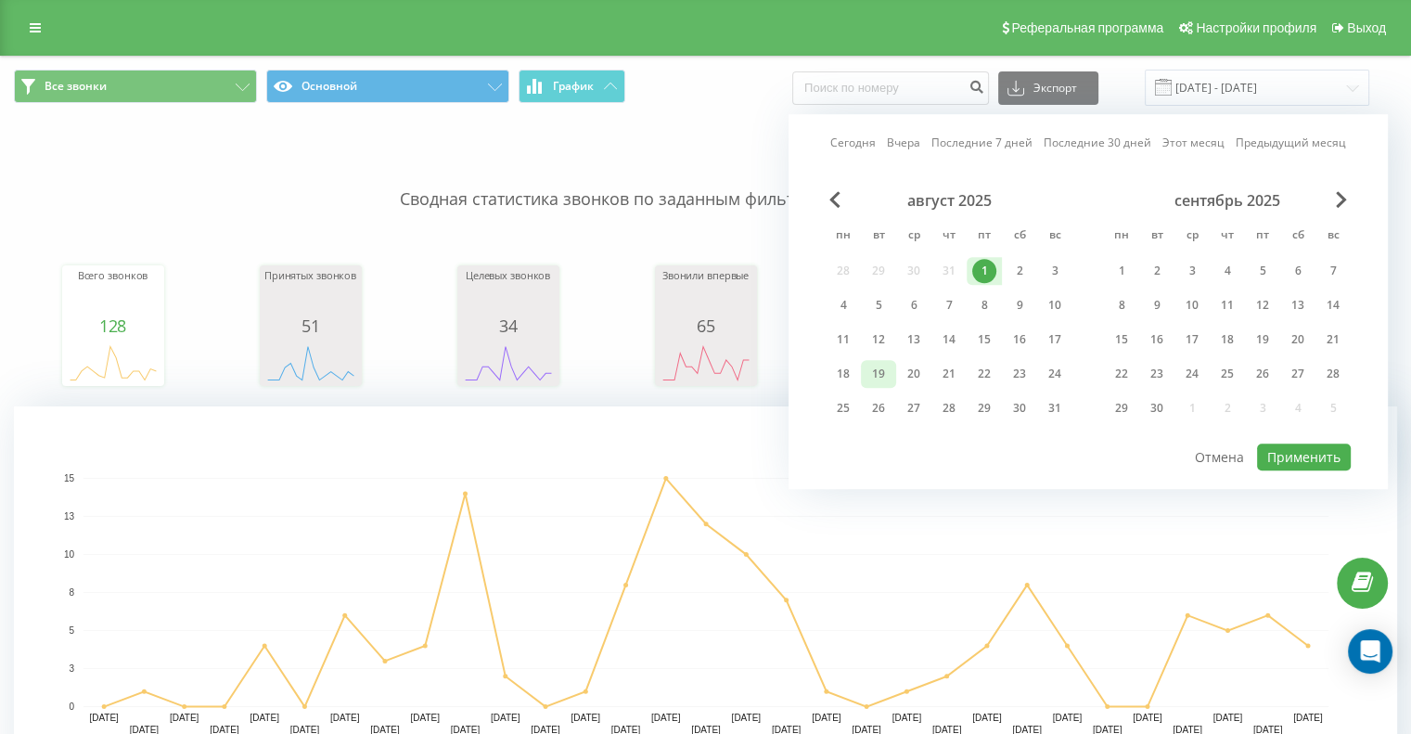
click at [883, 369] on div "19" at bounding box center [878, 374] width 24 height 24
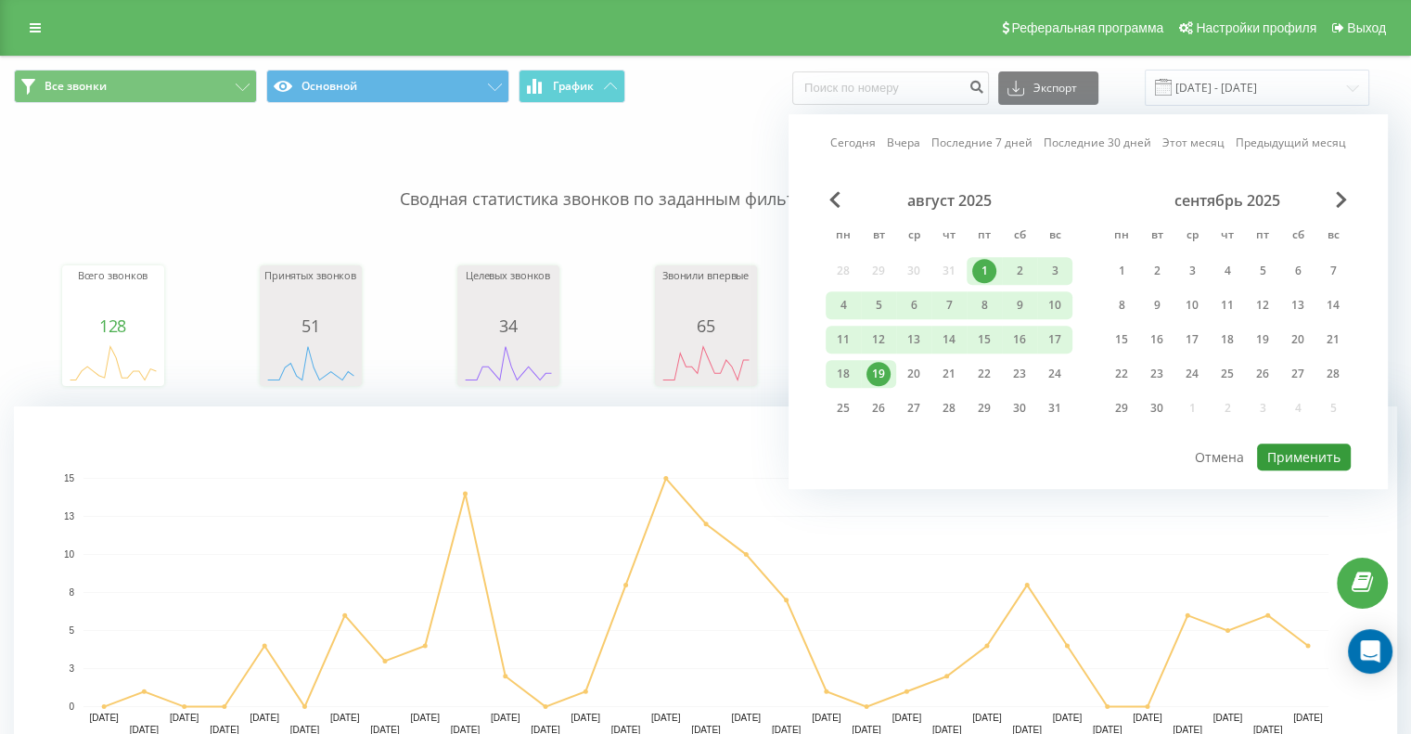
click at [1308, 447] on button "Применить" at bounding box center [1304, 456] width 94 height 27
type input "[DATE] - [DATE]"
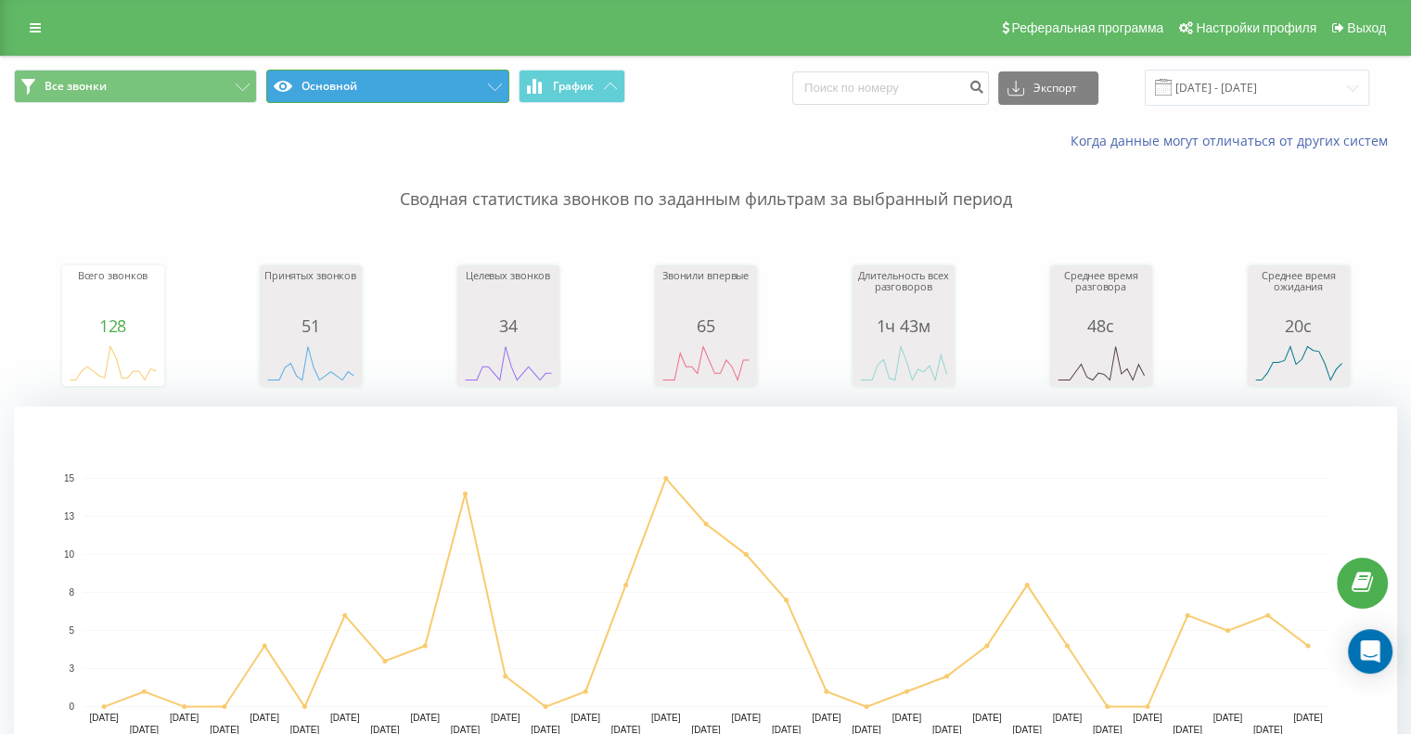
click at [473, 81] on button "Основной" at bounding box center [387, 86] width 243 height 33
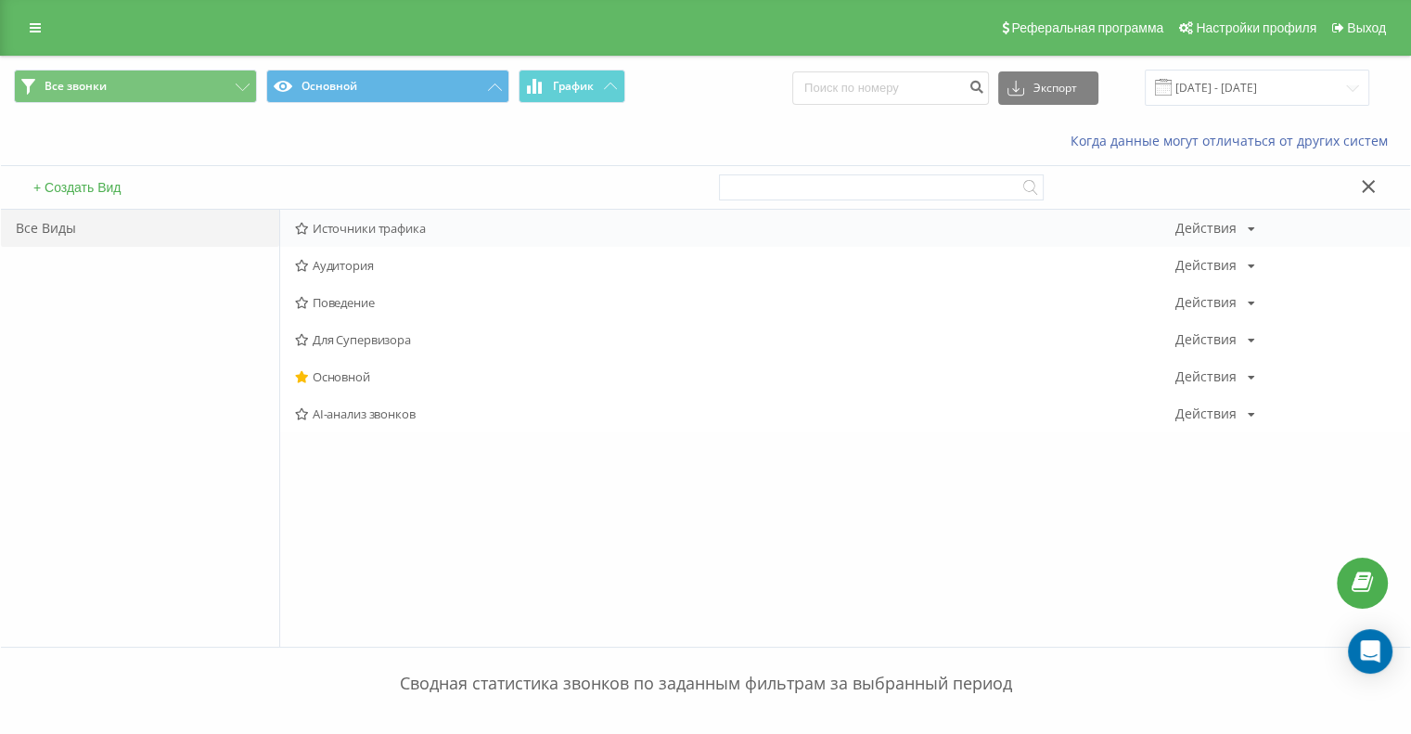
click at [381, 231] on span "Источники трафика" at bounding box center [735, 228] width 880 height 13
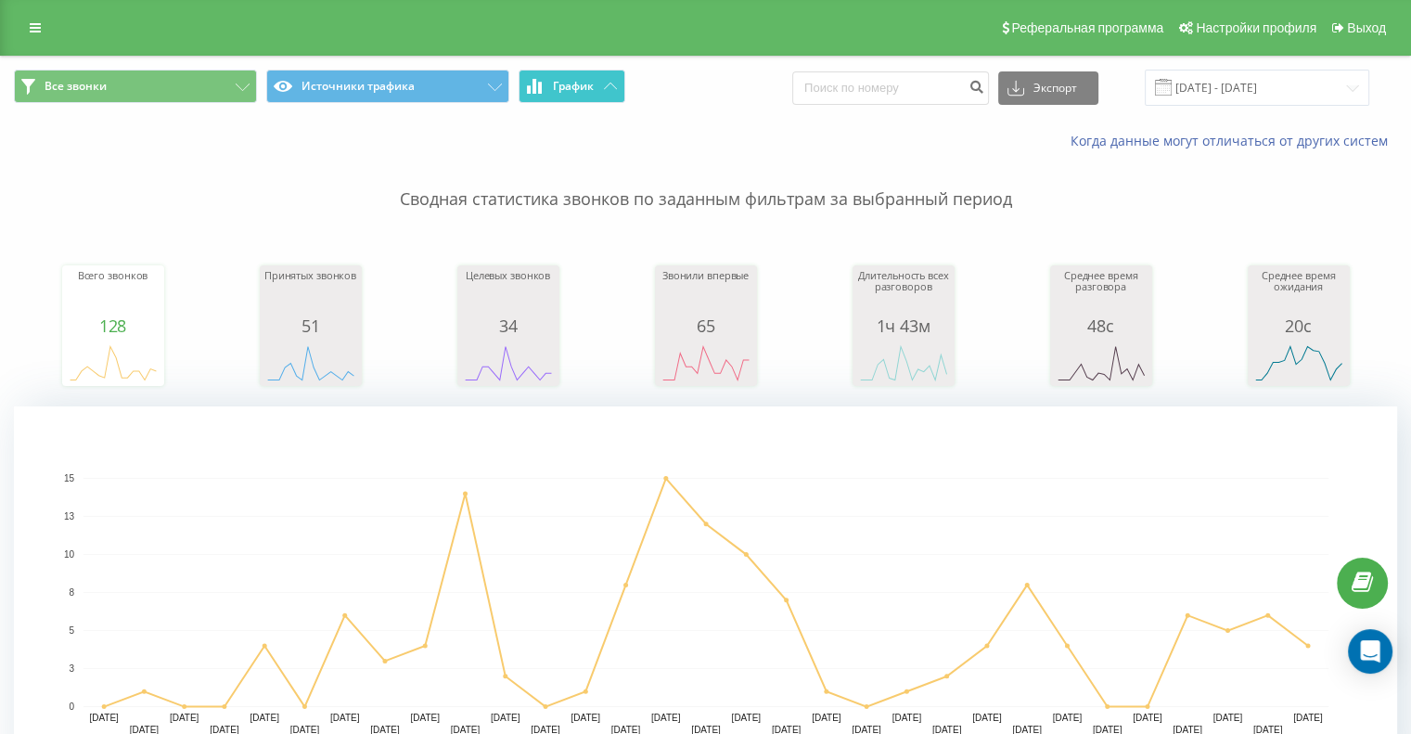
click at [555, 84] on span "График" at bounding box center [573, 86] width 41 height 13
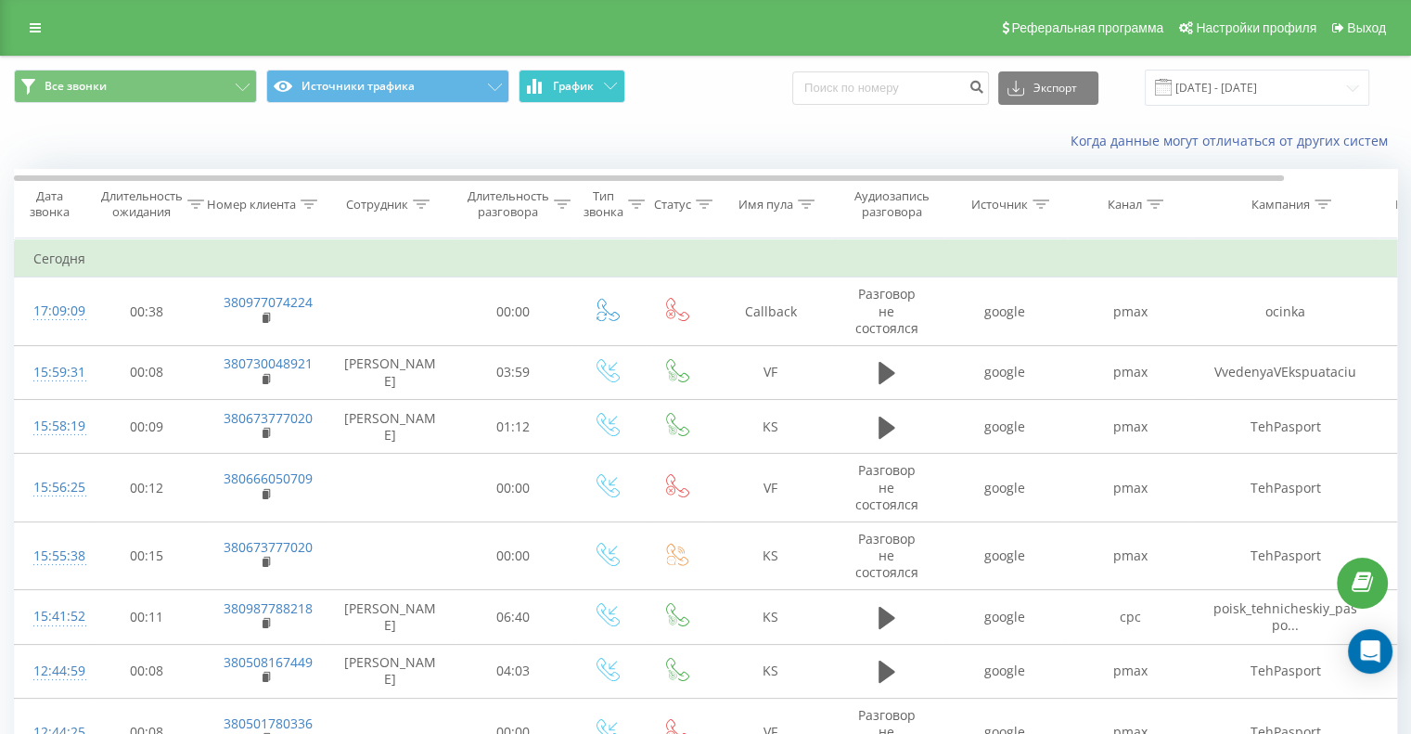
click at [582, 92] on span "График" at bounding box center [573, 86] width 41 height 13
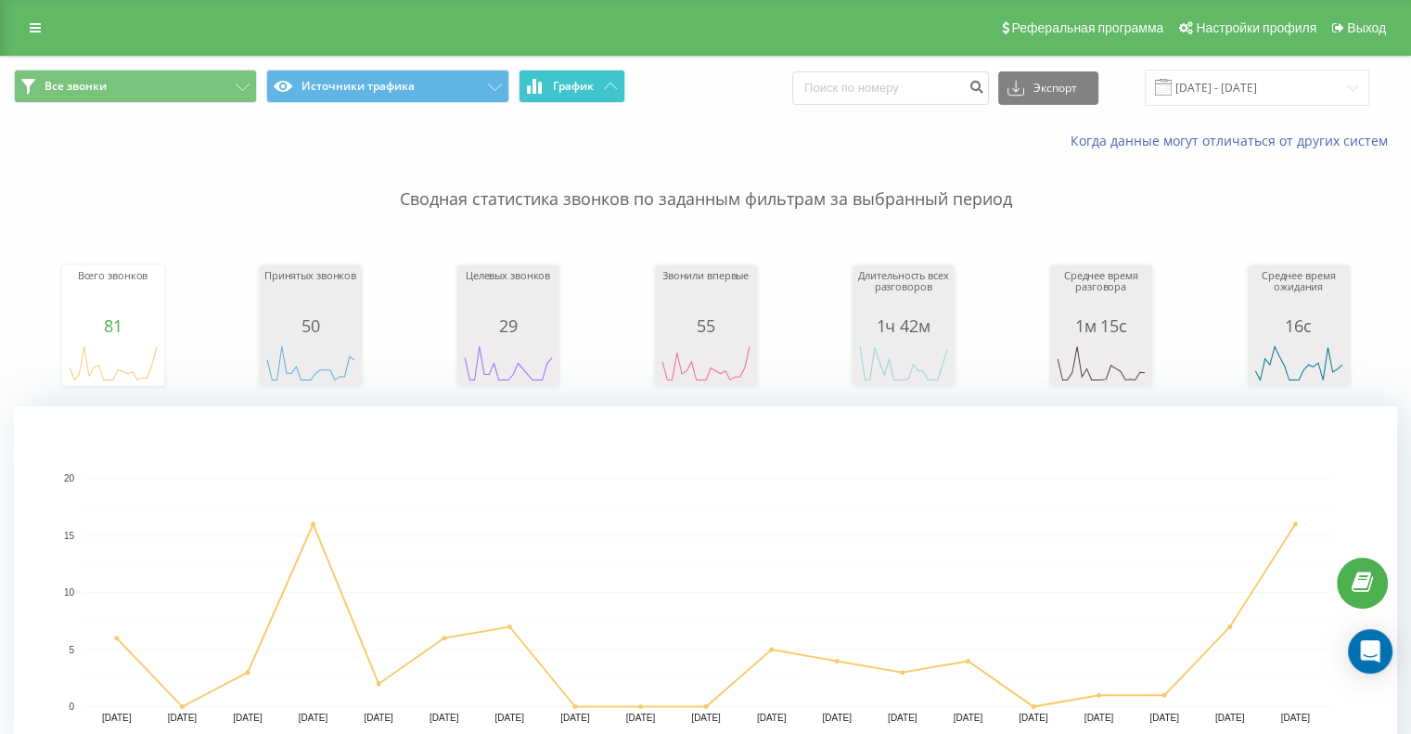
click at [562, 73] on button "График" at bounding box center [572, 86] width 107 height 33
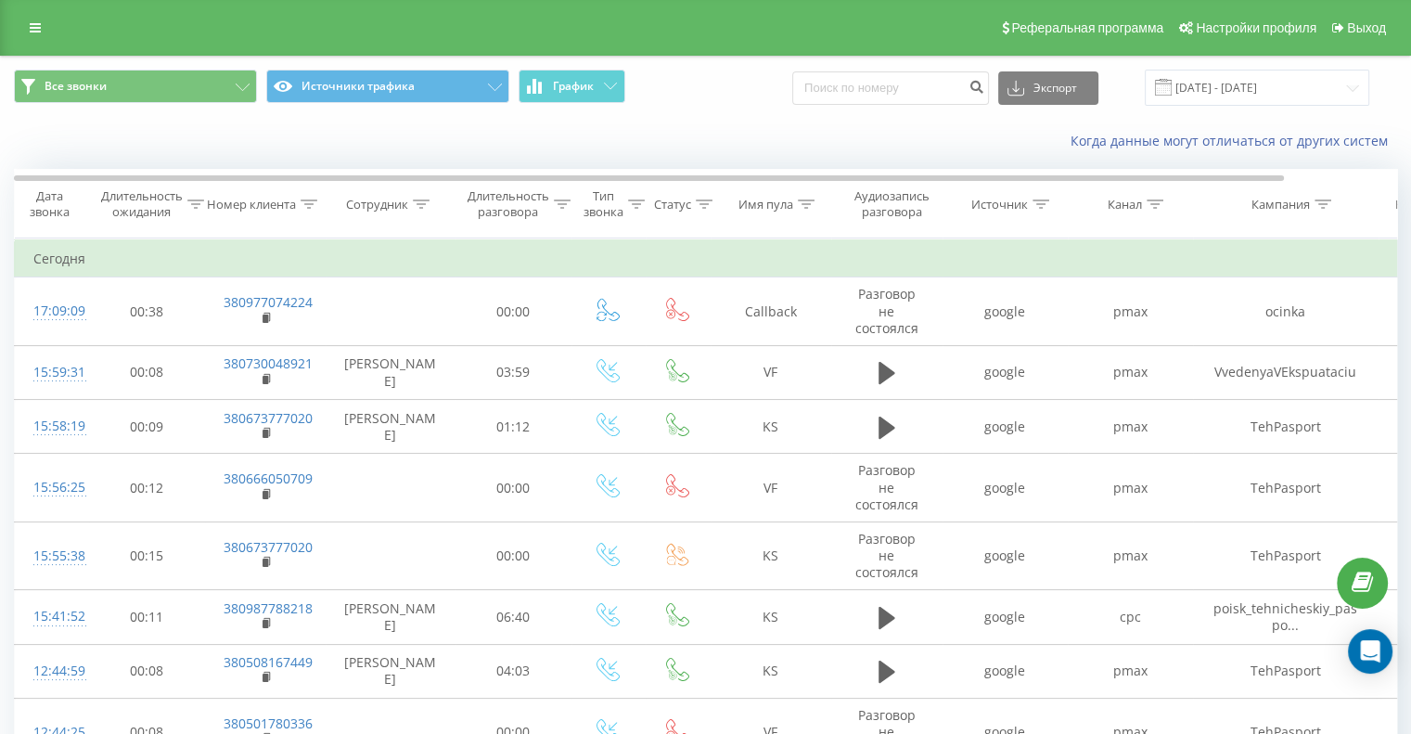
click at [735, 88] on div "Все звонки Источники трафика График Экспорт .csv .xls .xlsx [DATE] - [DATE]" at bounding box center [705, 88] width 1383 height 36
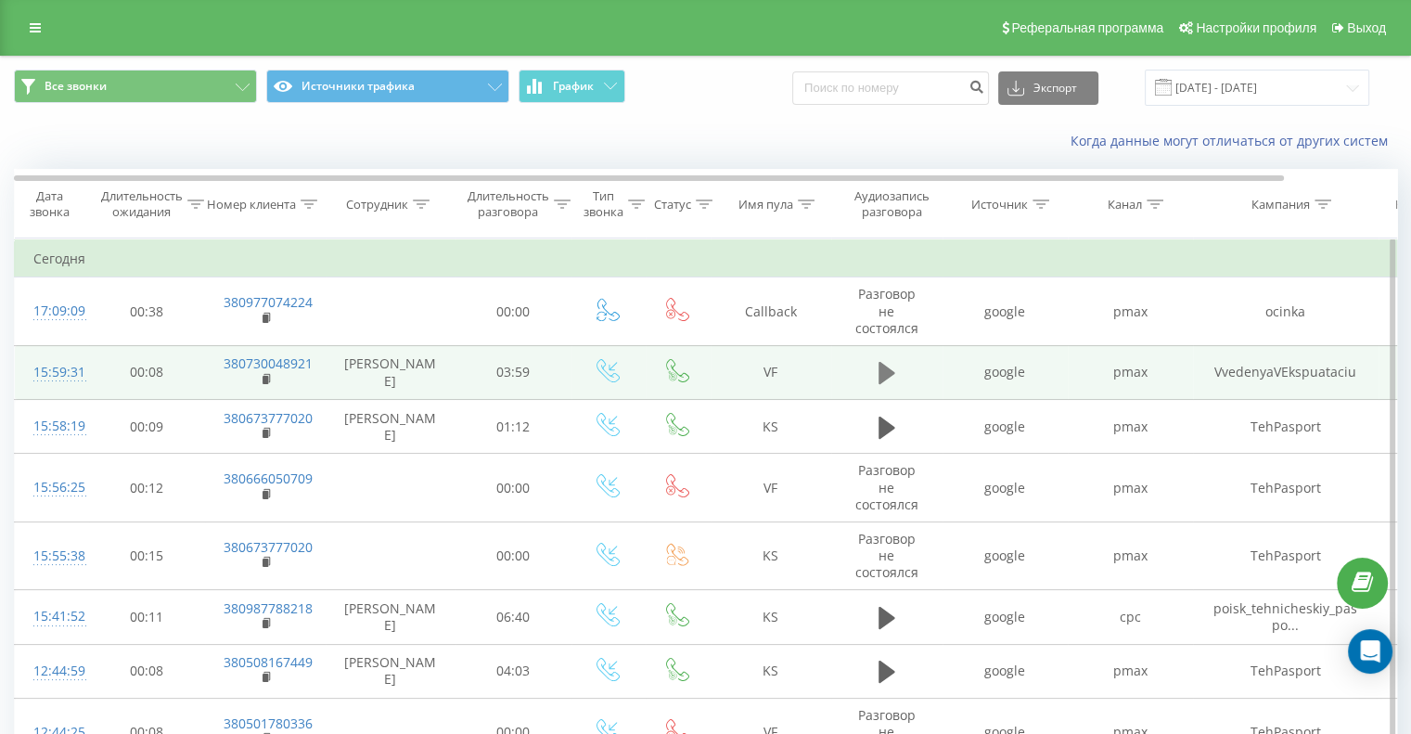
click at [882, 372] on icon at bounding box center [886, 373] width 17 height 22
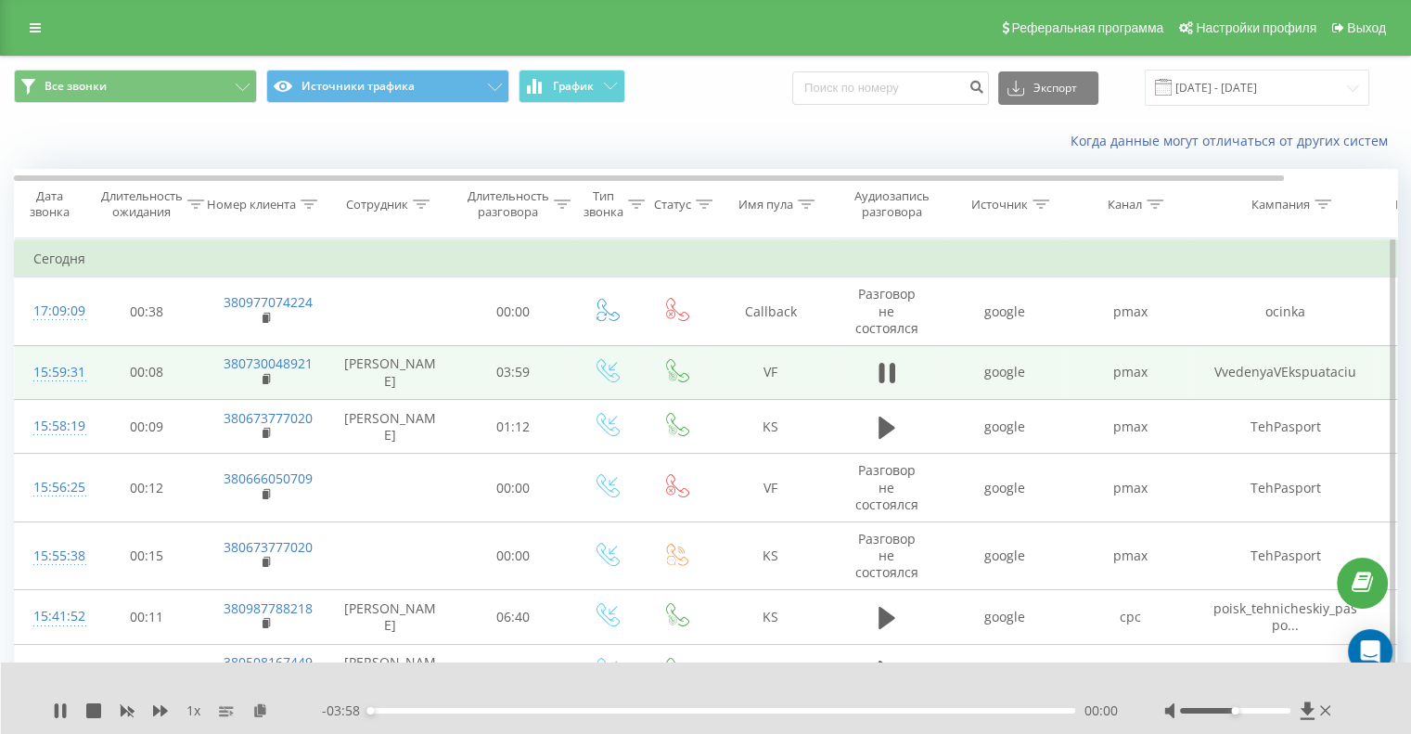
click at [1009, 712] on div "00:00" at bounding box center [722, 711] width 706 height 6
click at [1009, 712] on div "03:36" at bounding box center [722, 711] width 706 height 6
